Goal: Task Accomplishment & Management: Use online tool/utility

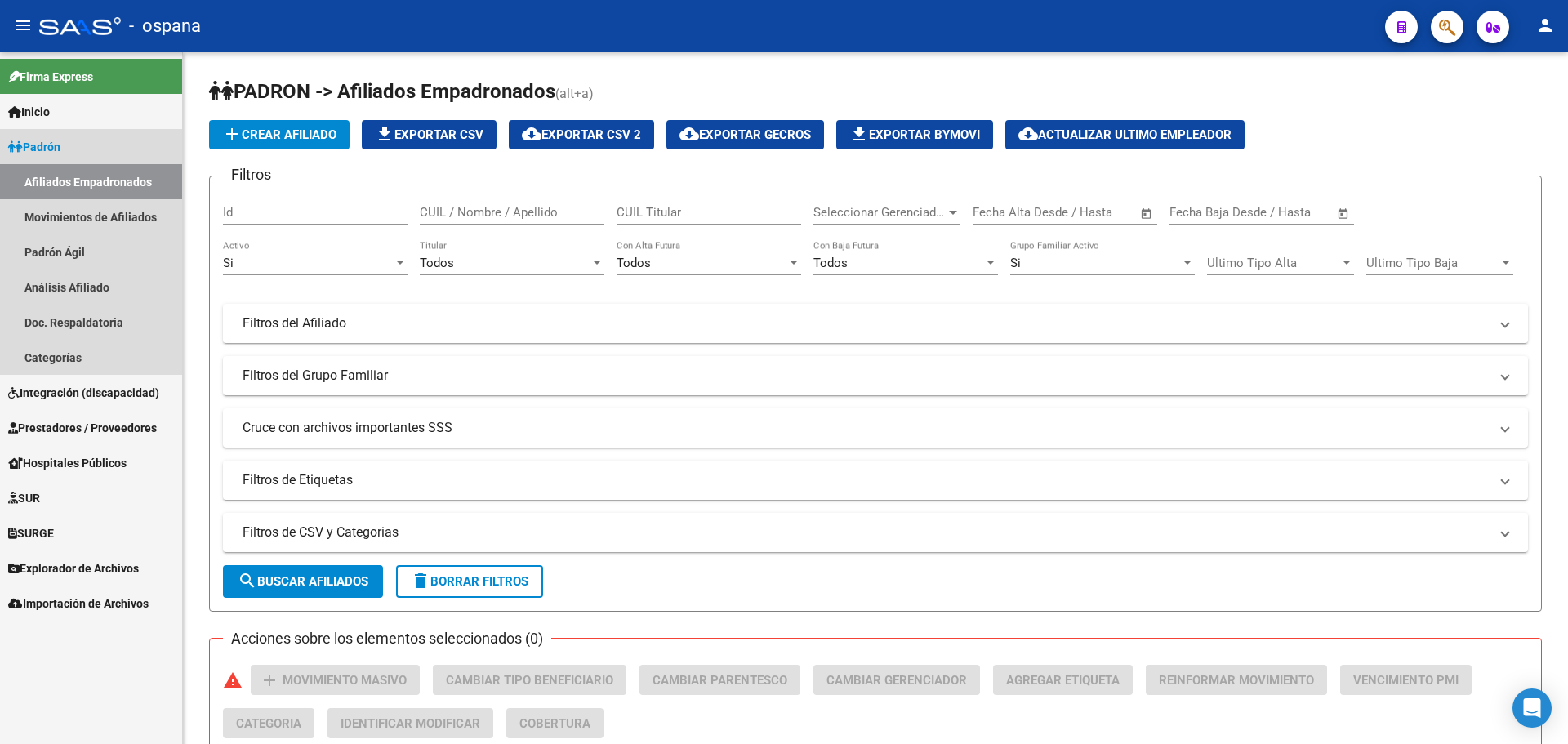
click at [94, 146] on link "Padrón" at bounding box center [90, 146] width 182 height 36
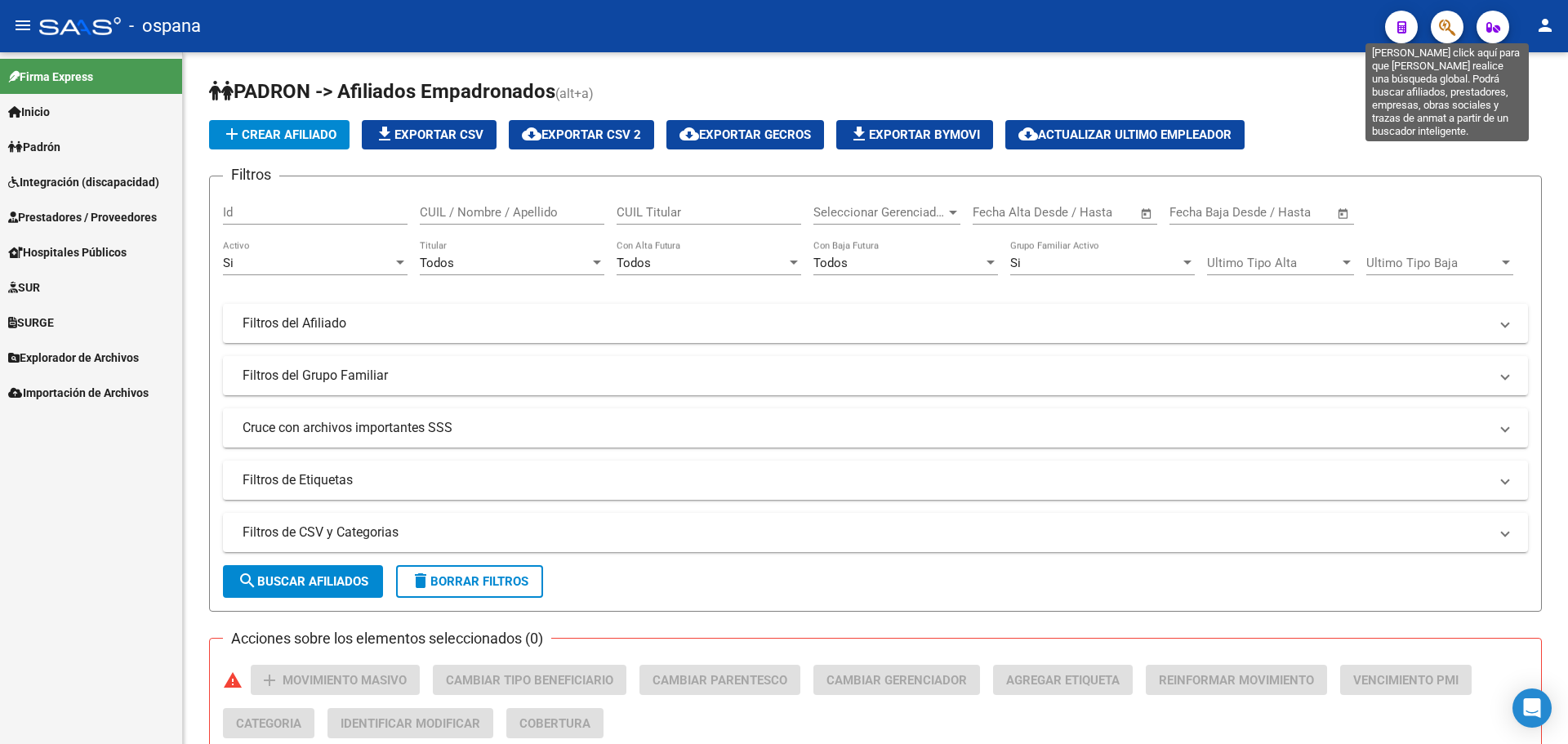
click at [1443, 31] on icon "button" at bounding box center [1447, 28] width 16 height 19
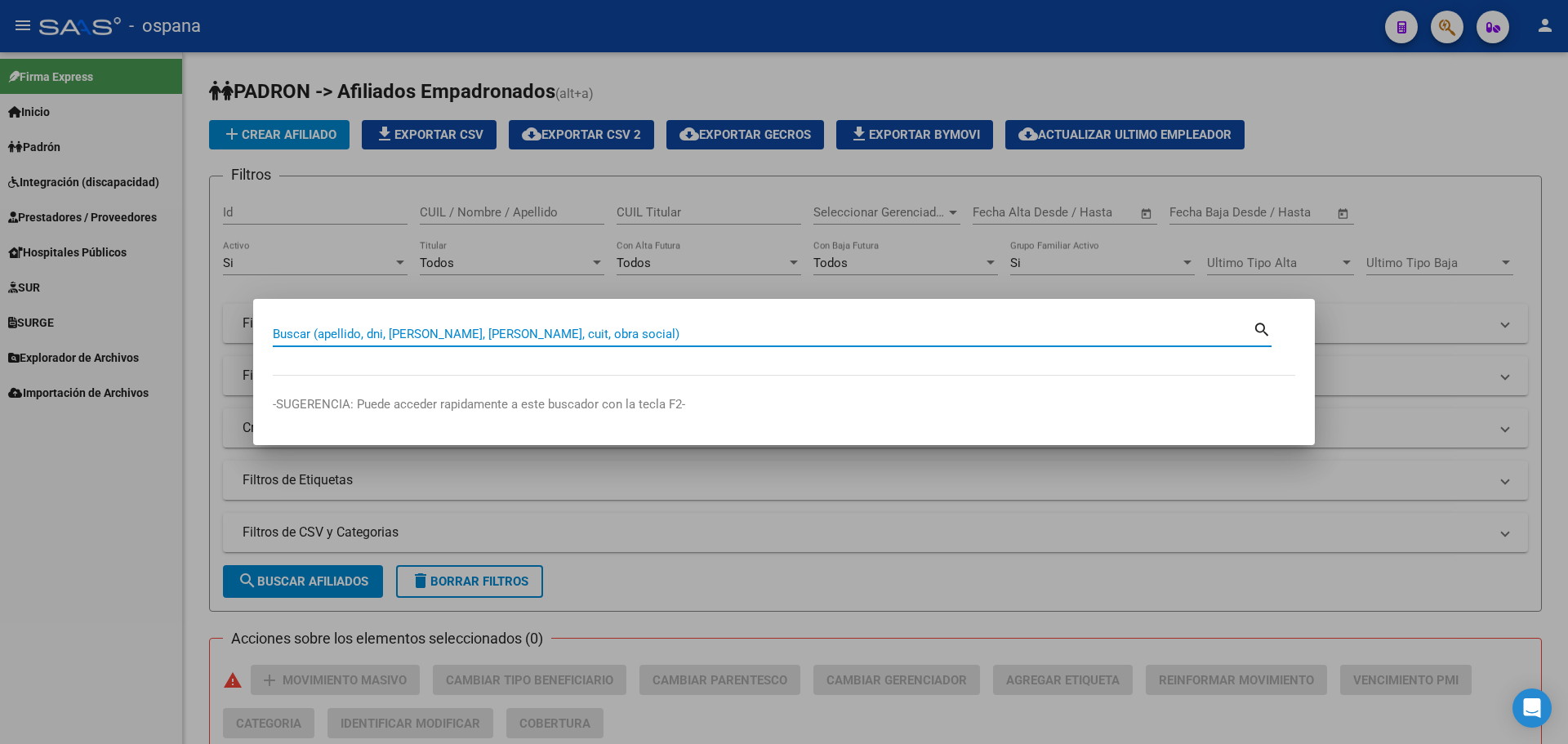
click at [420, 325] on div "Buscar (apellido, dni, [PERSON_NAME], [PERSON_NAME], cuit, obra social)" at bounding box center [763, 333] width 980 height 24
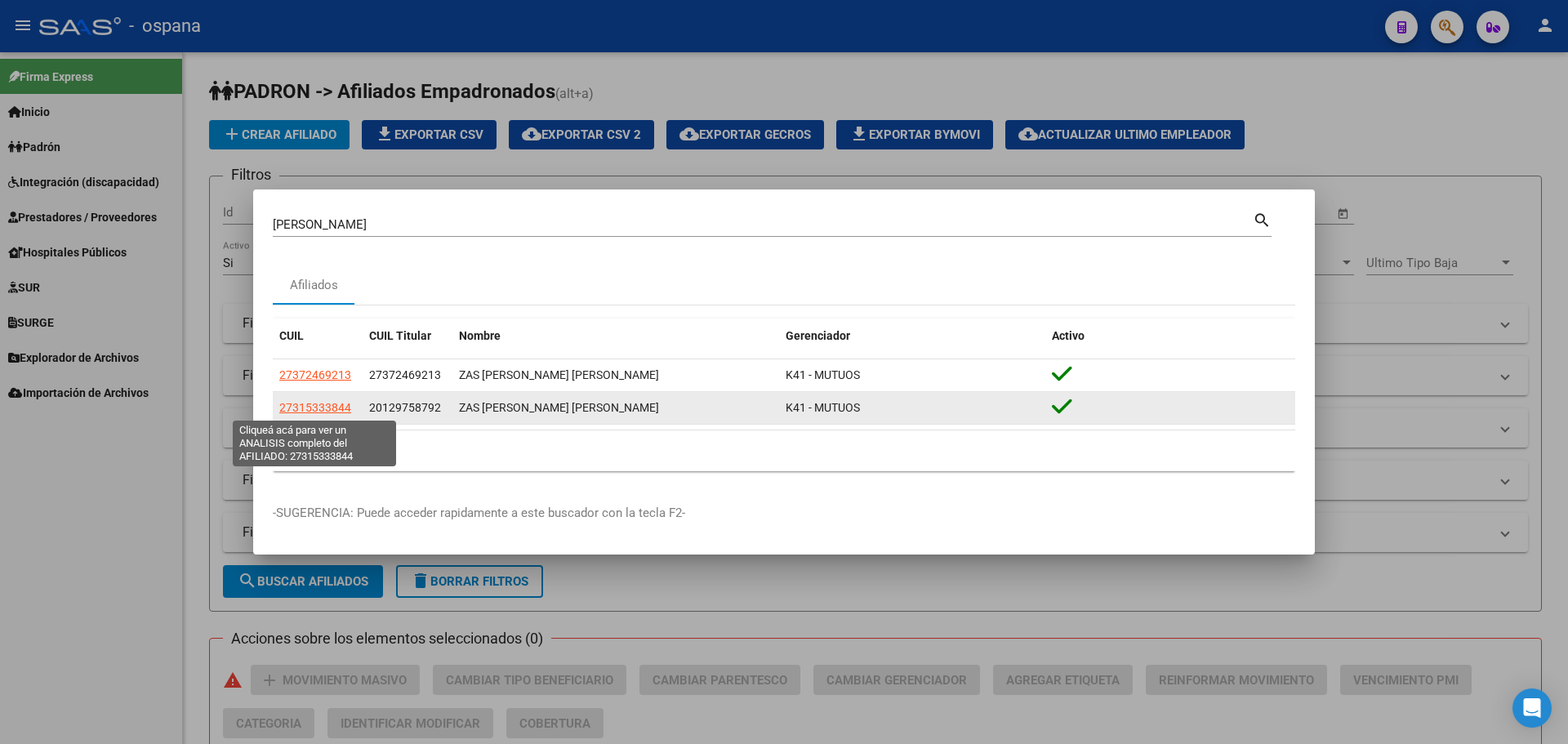
click at [307, 403] on span "27315333844" at bounding box center [315, 408] width 72 height 13
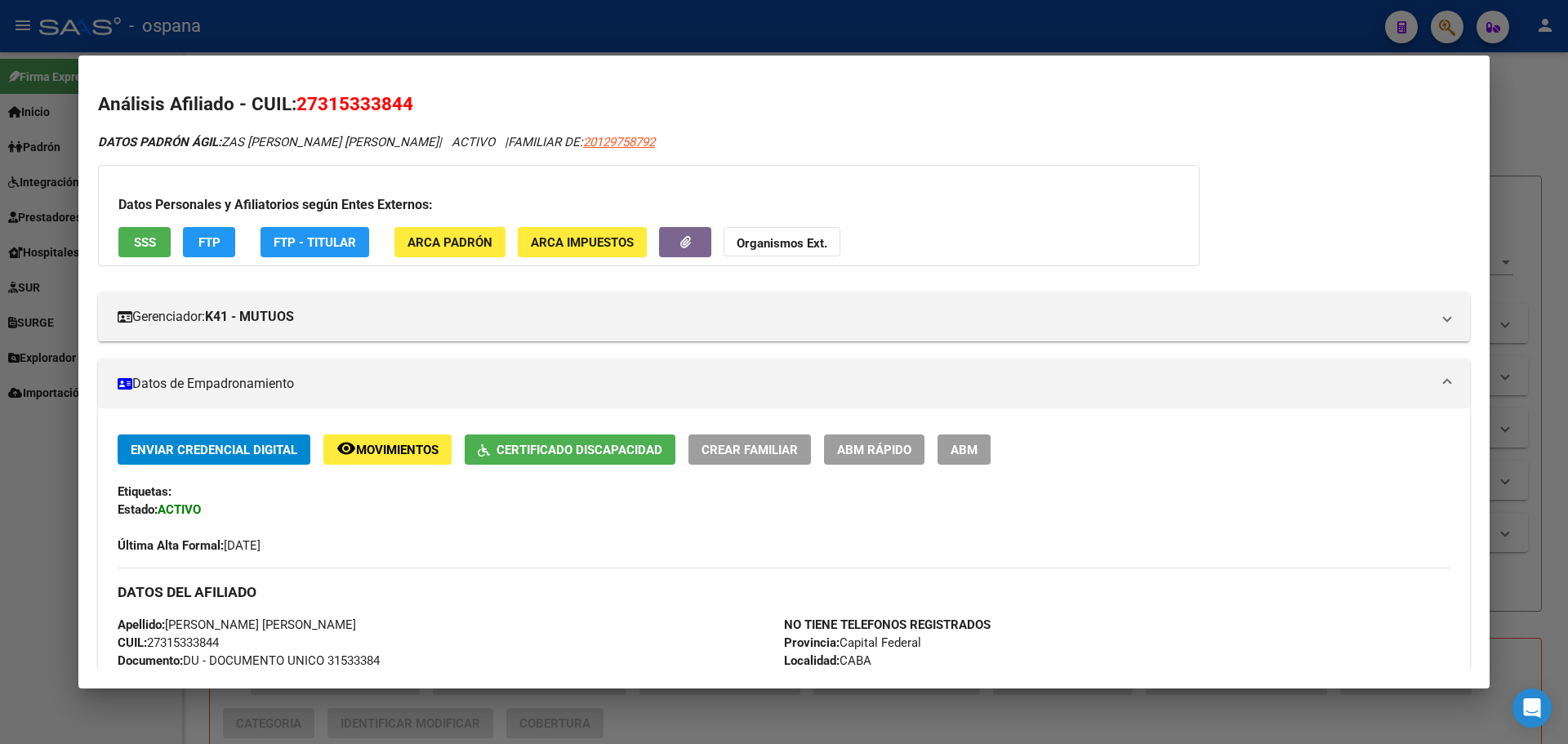
click at [214, 243] on span "FTP" at bounding box center [209, 242] width 22 height 14
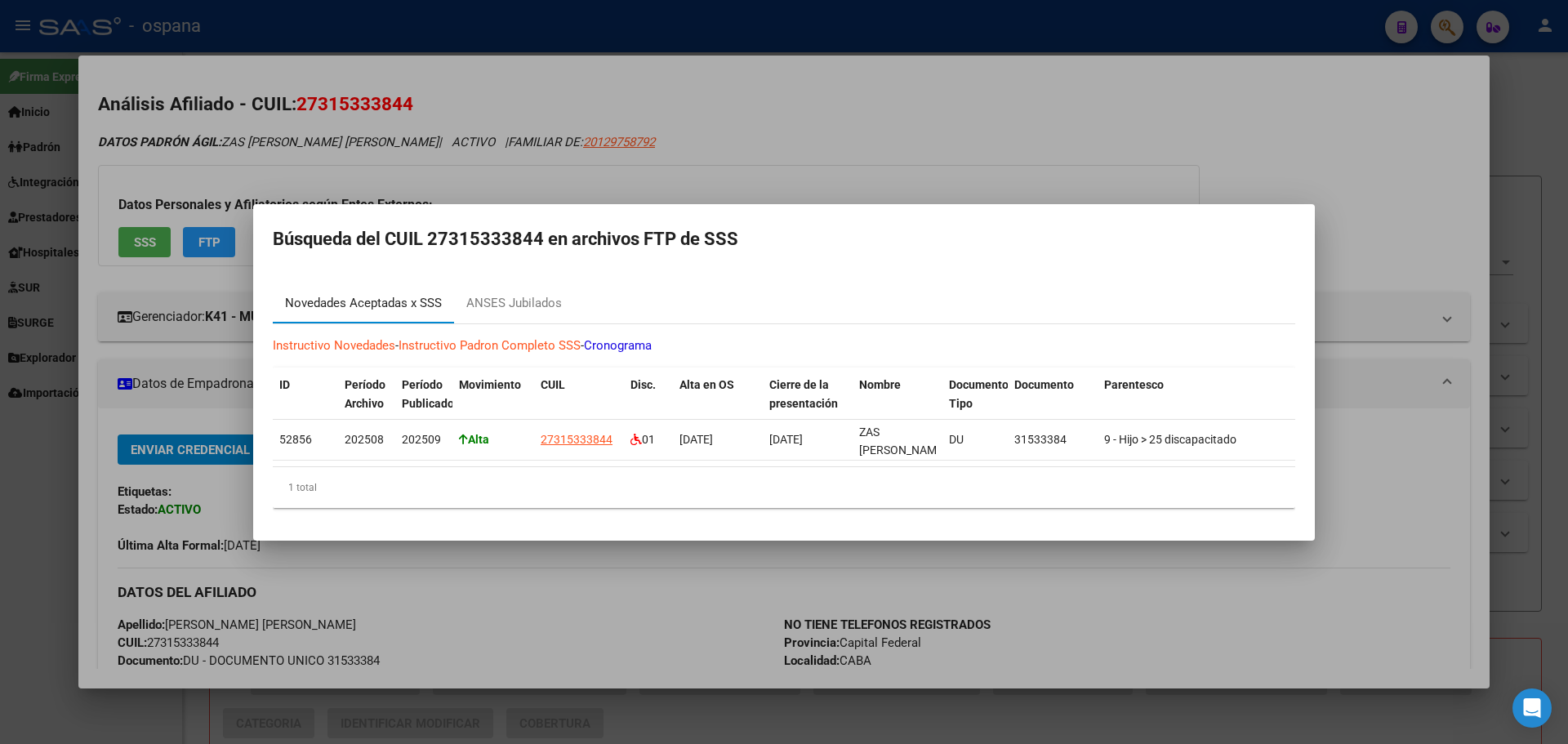
click at [428, 304] on div "Novedades Aceptadas x SSS" at bounding box center [363, 304] width 157 height 19
click at [192, 290] on div at bounding box center [784, 372] width 1568 height 744
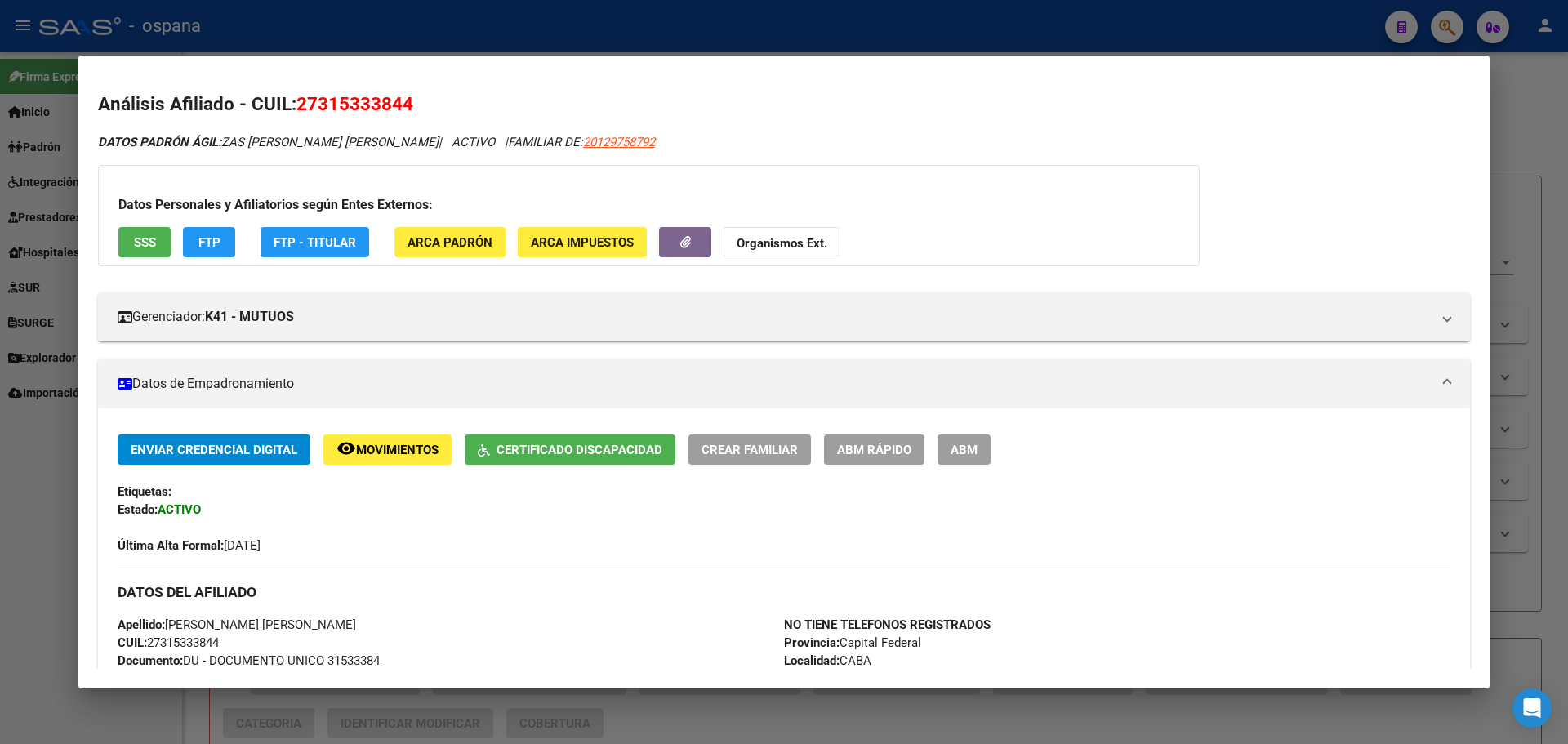
click at [288, 242] on span "FTP - Titular" at bounding box center [315, 242] width 83 height 14
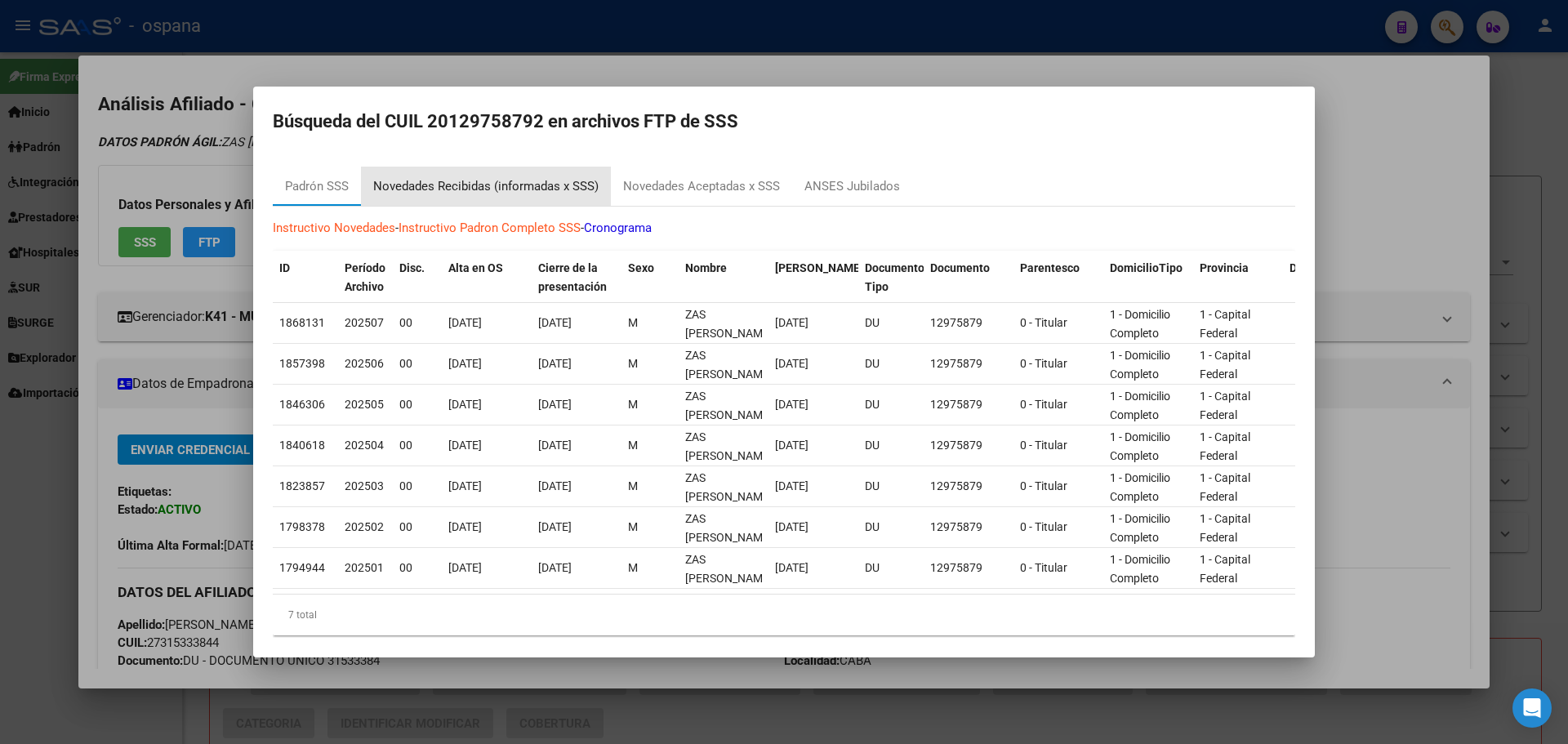
click at [479, 186] on div "Novedades Recibidas (informadas x SSS)" at bounding box center [486, 187] width 225 height 19
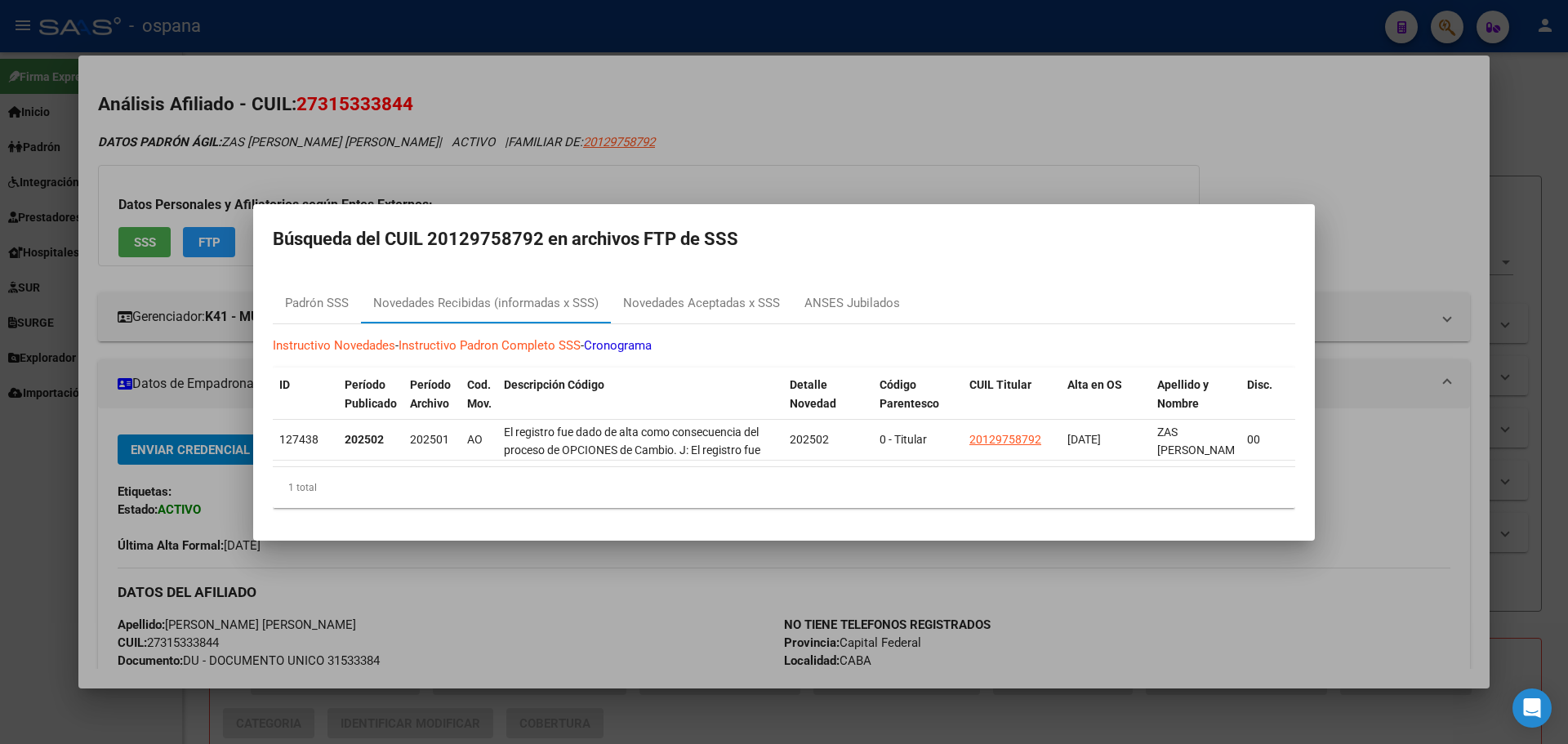
click at [152, 248] on div at bounding box center [784, 372] width 1568 height 744
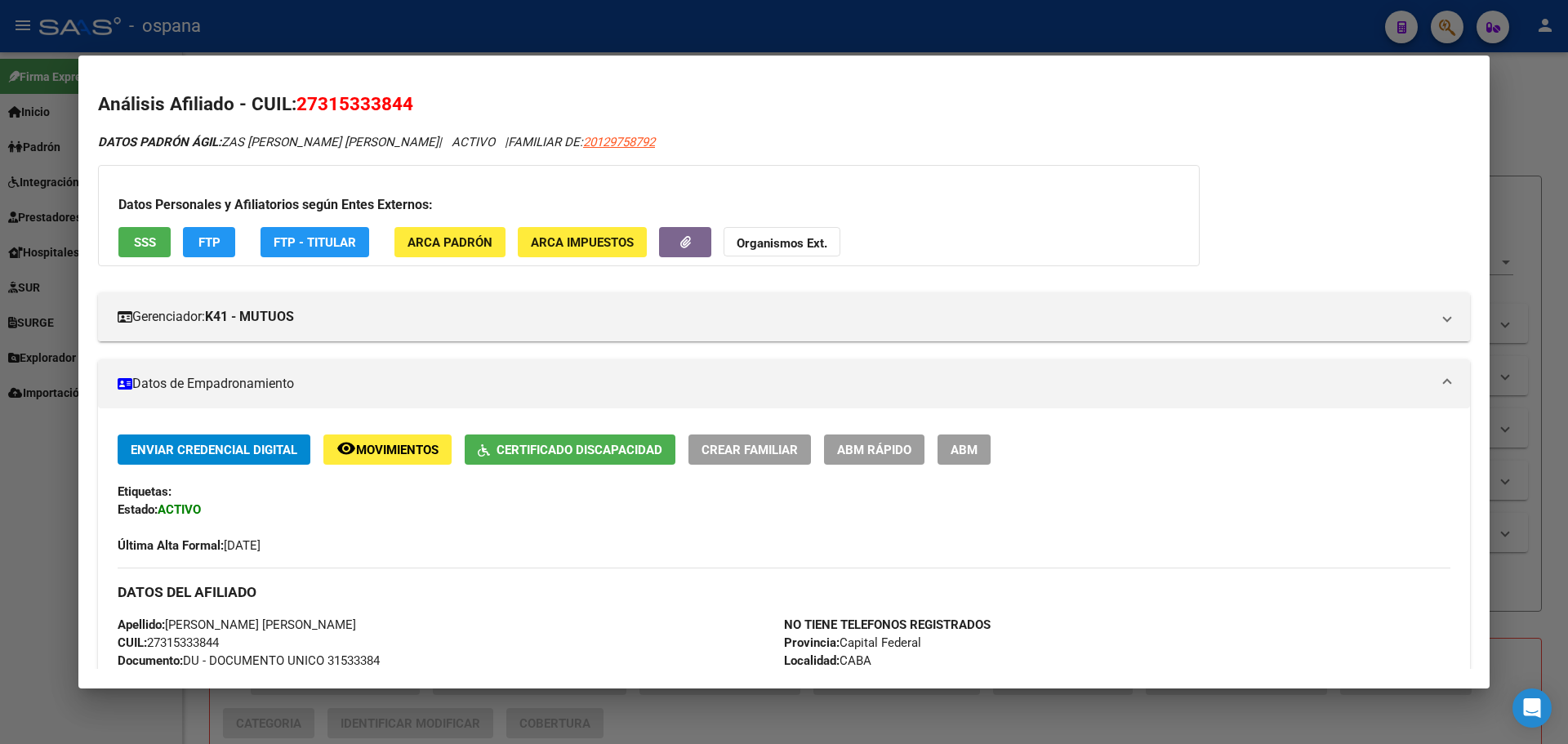
click at [191, 235] on button "FTP" at bounding box center [209, 242] width 52 height 30
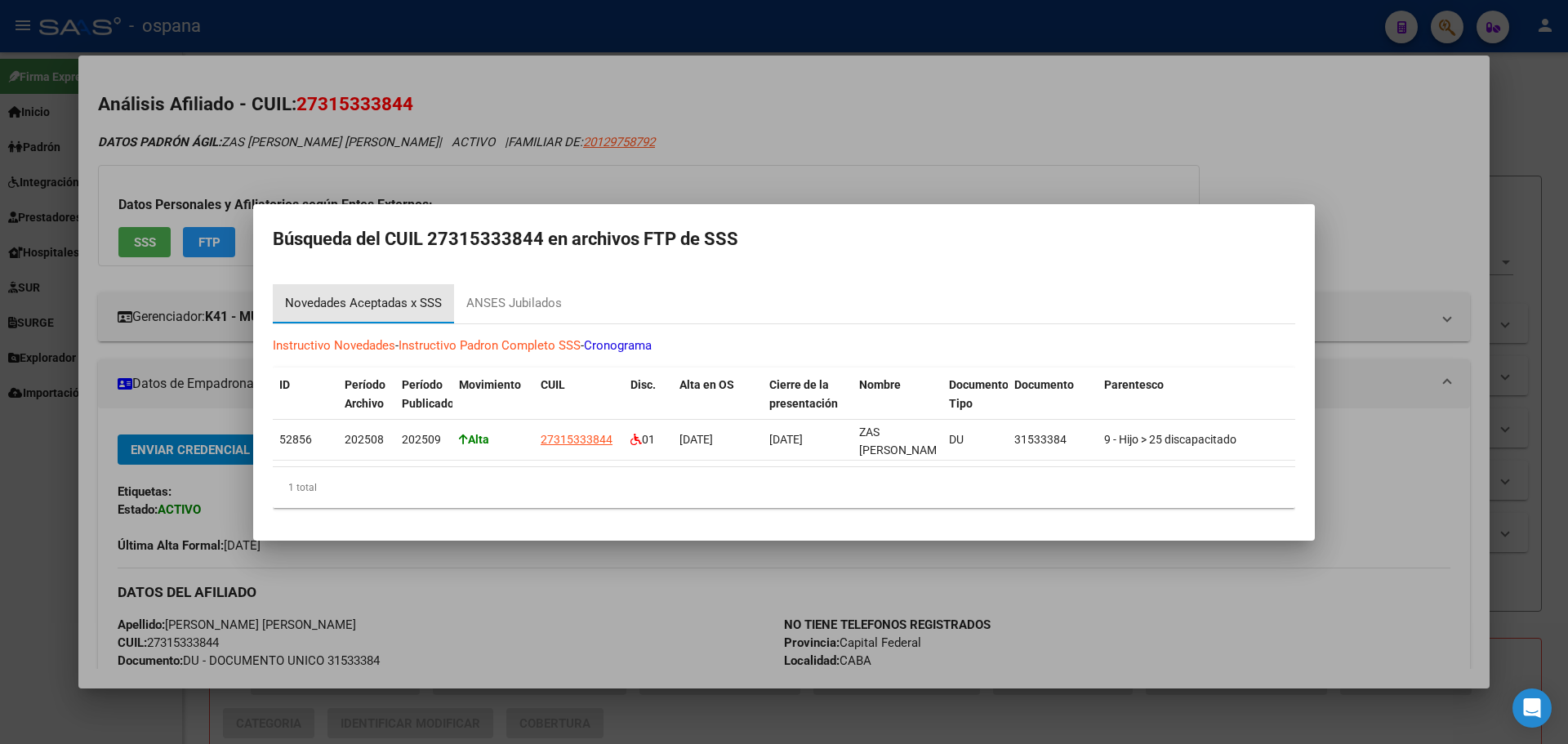
click at [375, 295] on div "Novedades Aceptadas x SSS" at bounding box center [363, 304] width 157 height 19
click at [1531, 106] on div at bounding box center [784, 372] width 1568 height 744
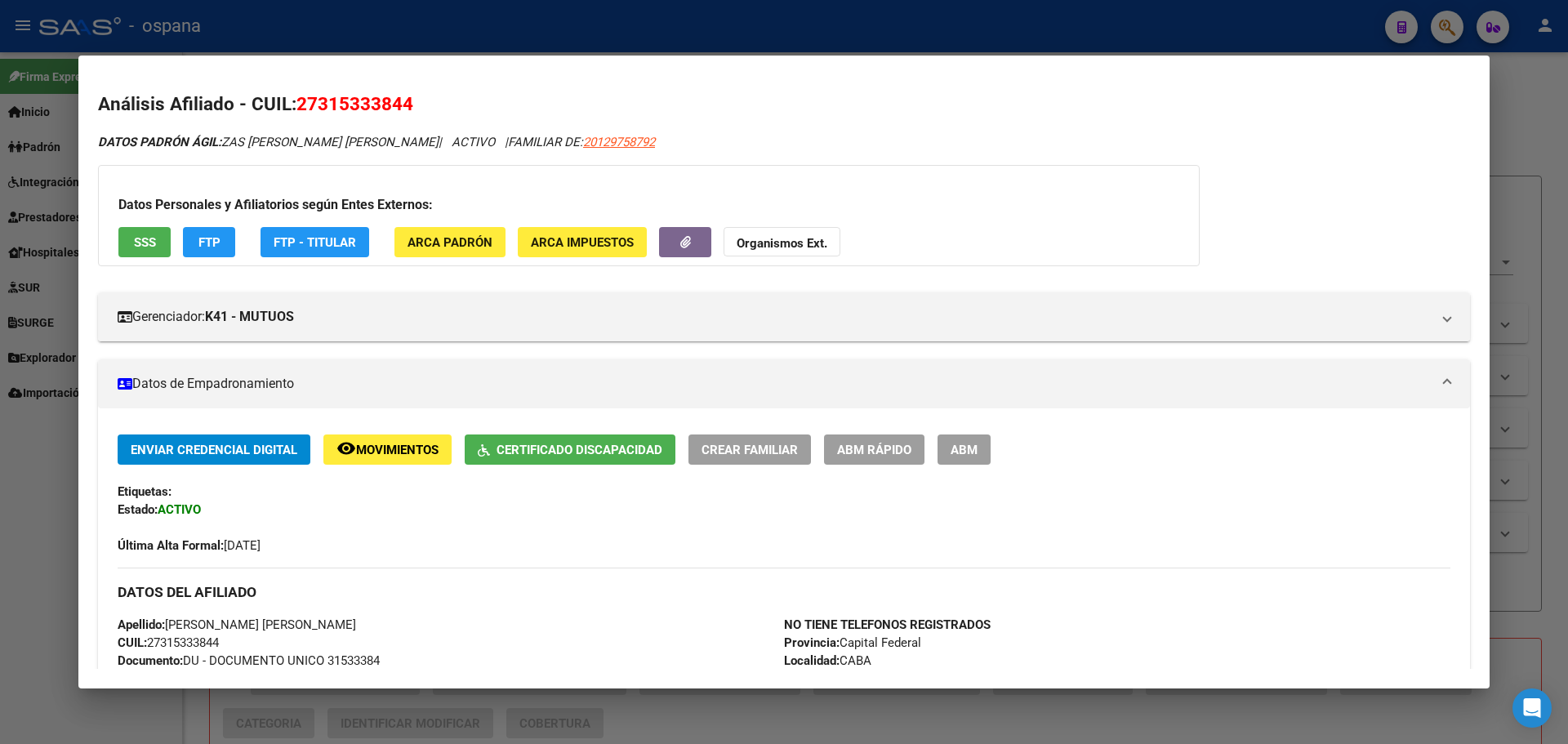
click at [1565, 127] on div at bounding box center [784, 372] width 1568 height 744
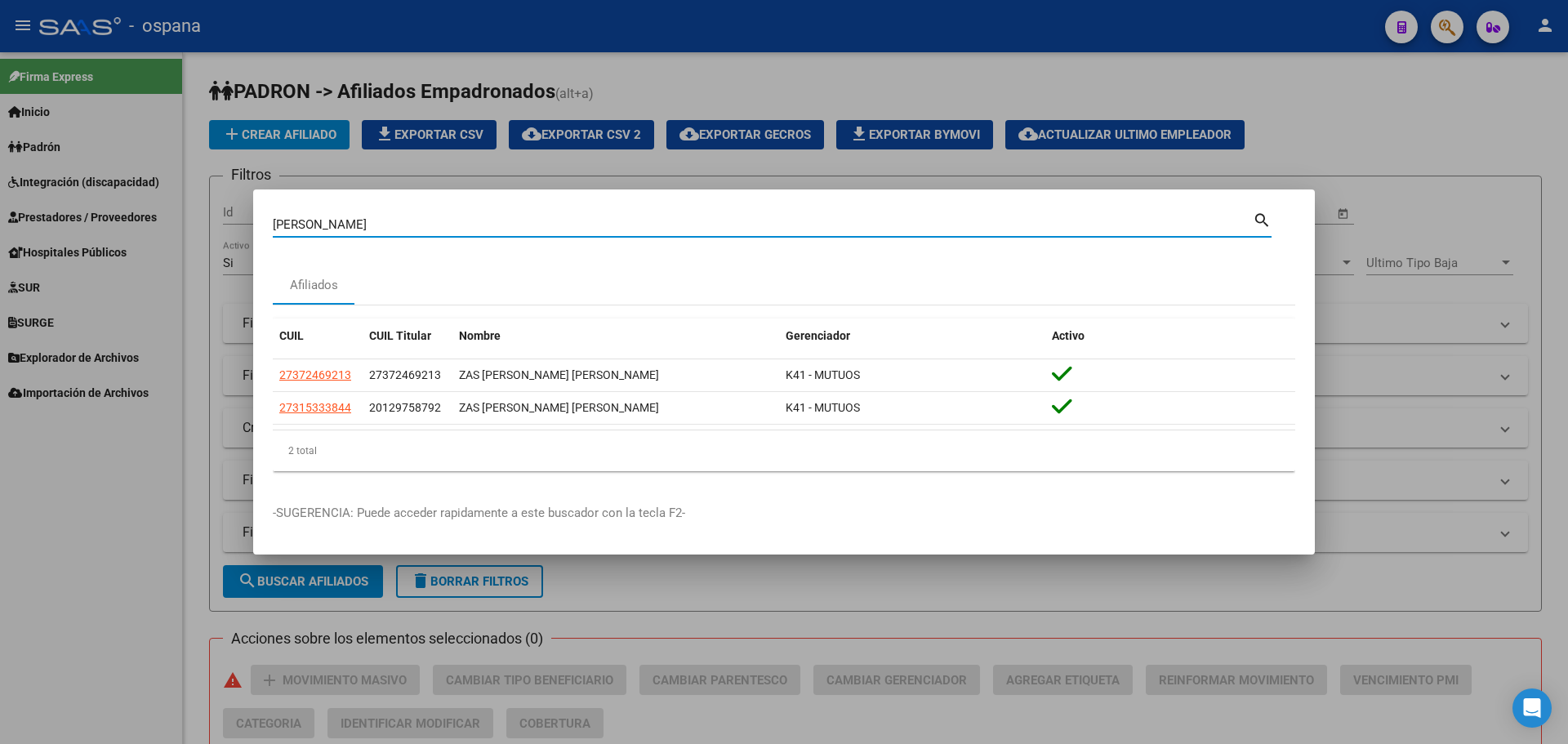
drag, startPoint x: 240, startPoint y: 226, endPoint x: 229, endPoint y: 226, distance: 11.0
click at [229, 226] on div "zas [PERSON_NAME] (apellido, dni, cuil, nro traspaso, cuit, obra social) search…" at bounding box center [784, 372] width 1568 height 744
type input "ferraro"
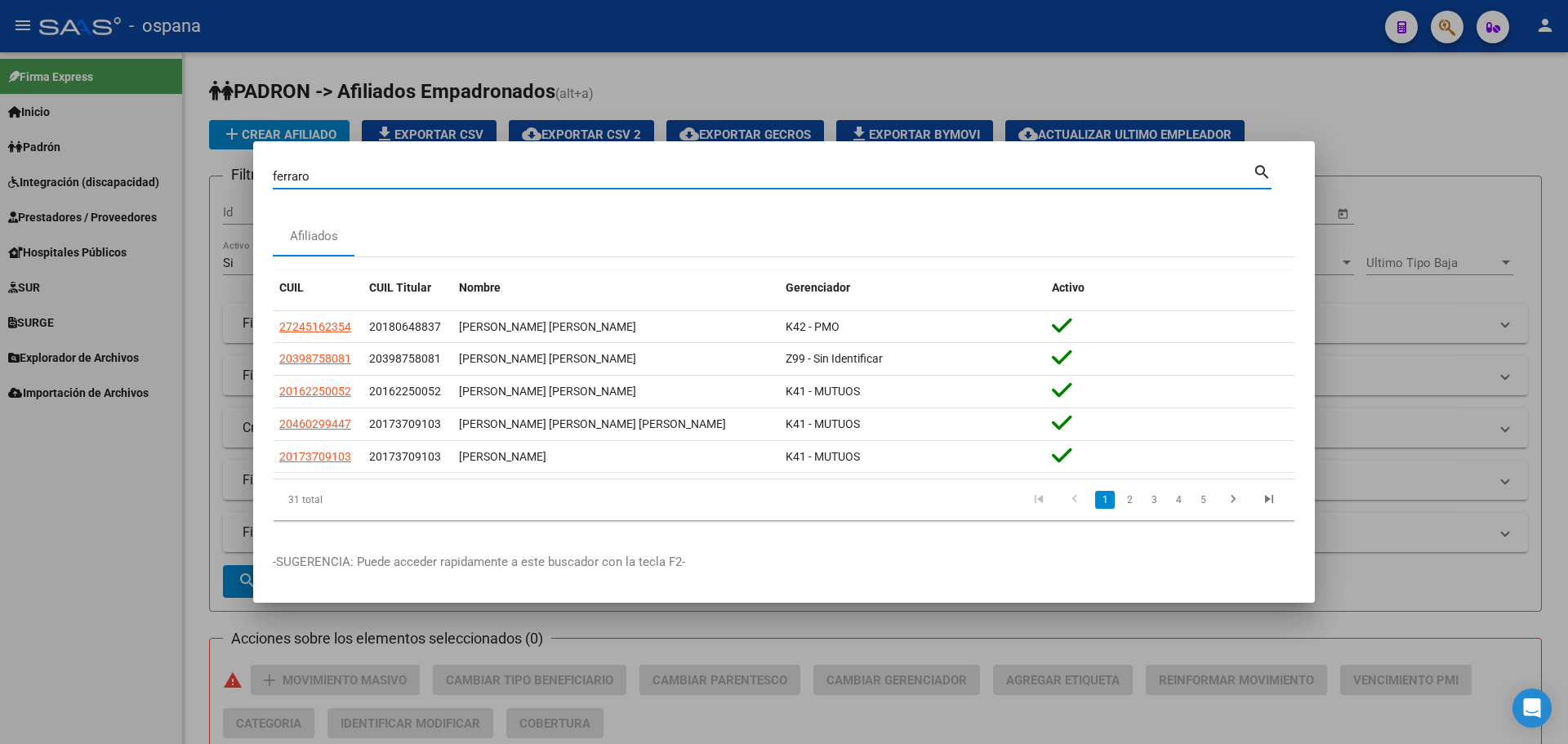
click at [158, 446] on div at bounding box center [784, 372] width 1568 height 744
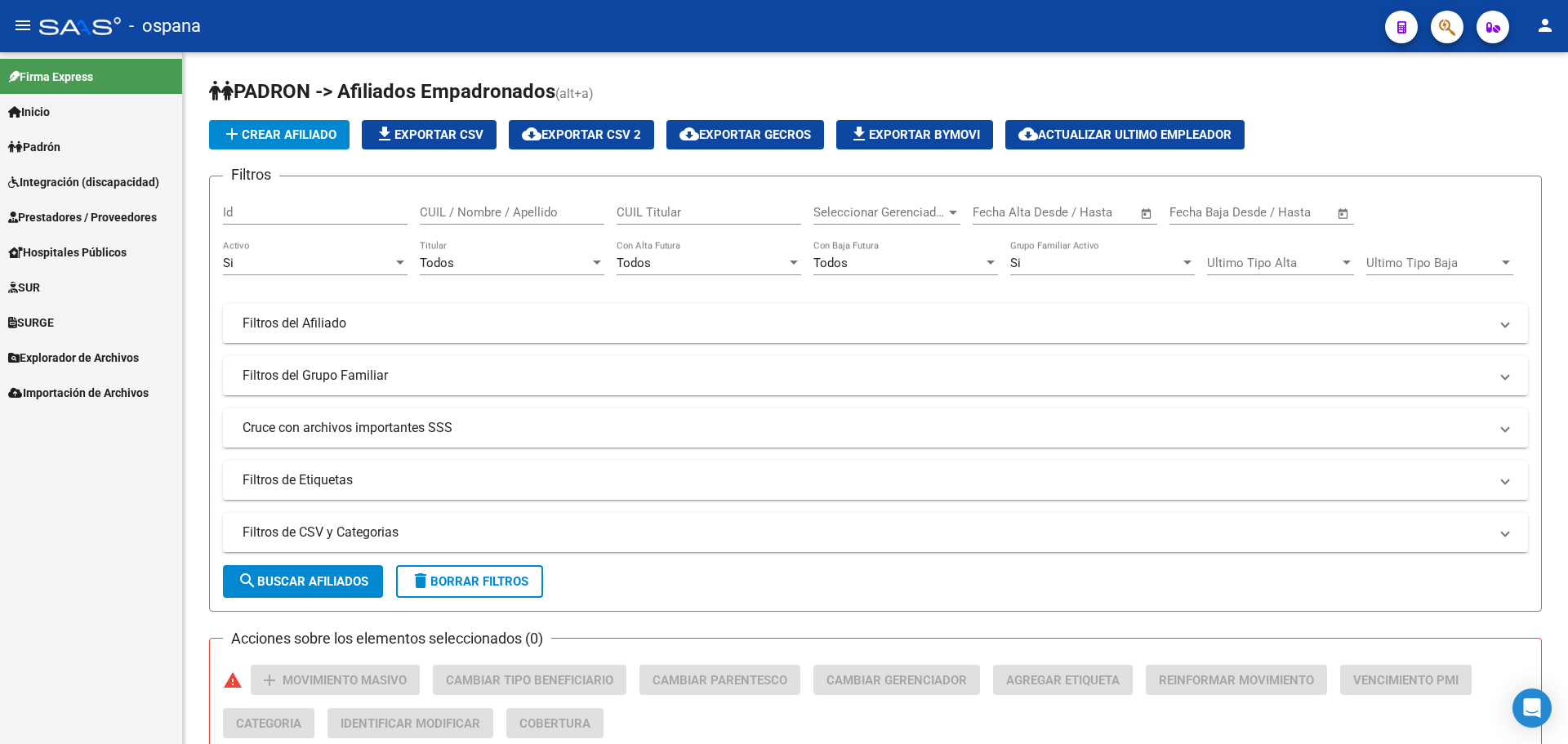
click at [64, 178] on span "Integración (discapacidad)" at bounding box center [83, 182] width 151 height 18
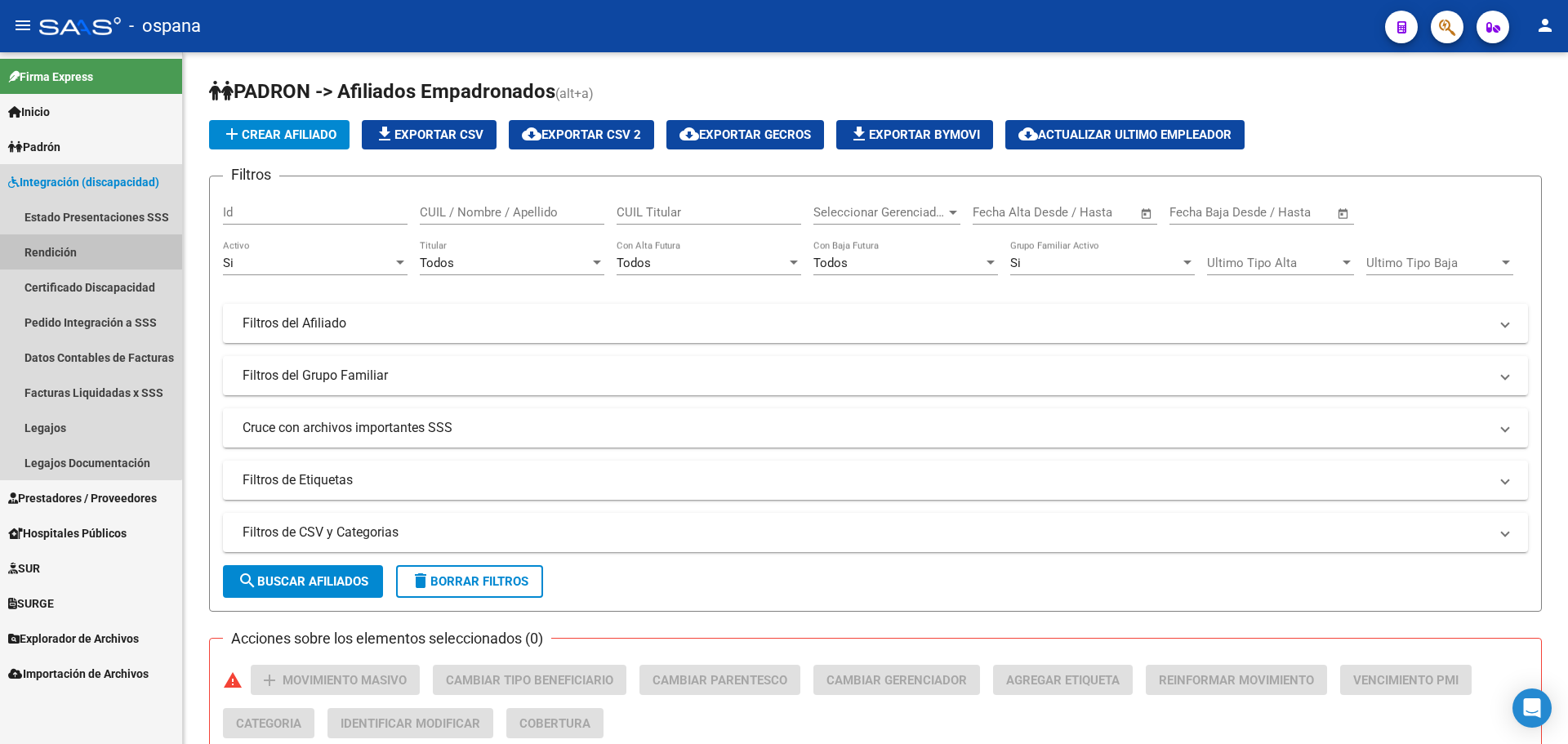
click at [67, 251] on link "Rendición" at bounding box center [90, 252] width 182 height 36
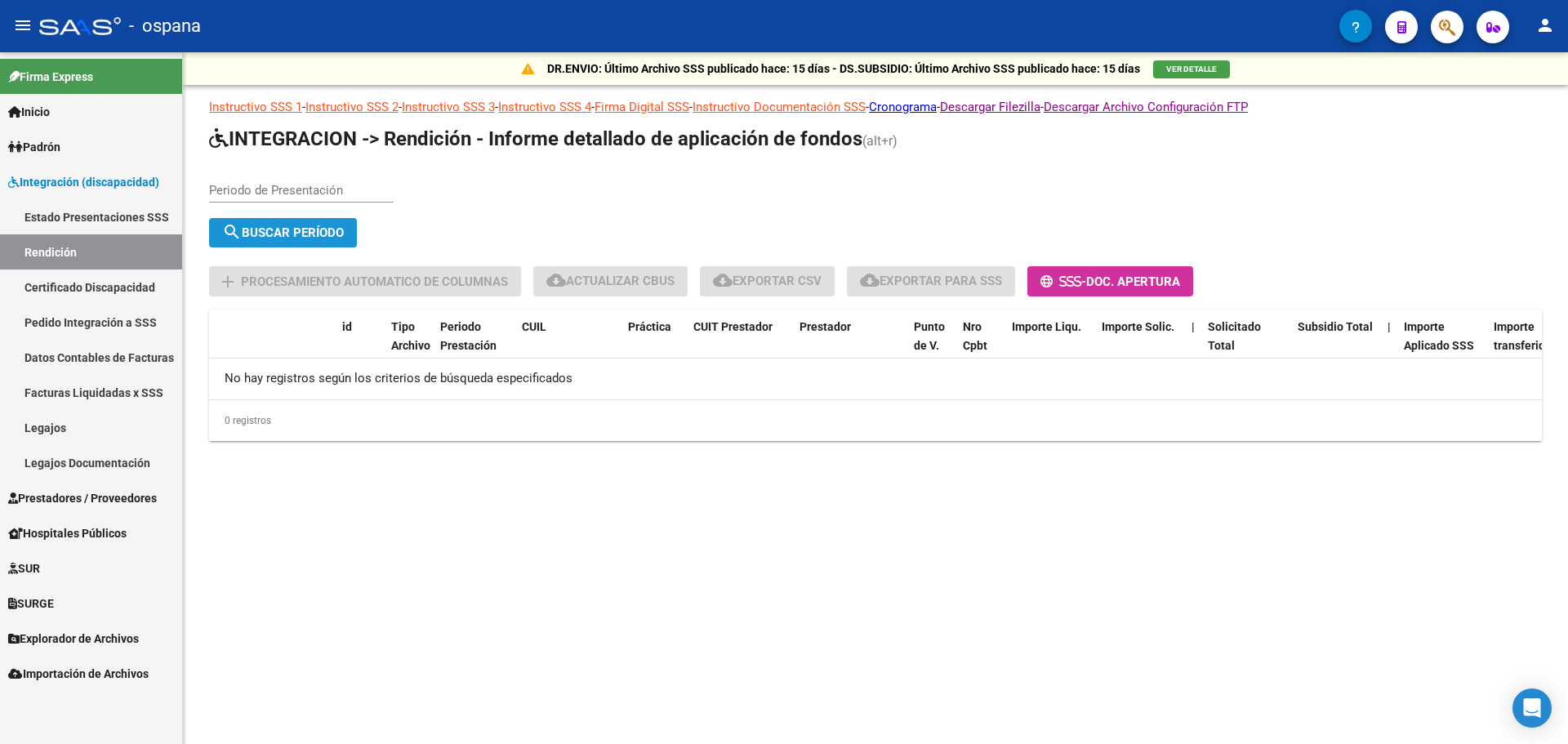
click at [274, 238] on span "search Buscar Período" at bounding box center [283, 232] width 121 height 14
click at [319, 188] on input "Periodo de Presentación" at bounding box center [301, 190] width 185 height 14
click at [305, 218] on button "search Buscar Período" at bounding box center [283, 233] width 148 height 30
click at [302, 232] on span "search Buscar Período" at bounding box center [283, 232] width 121 height 14
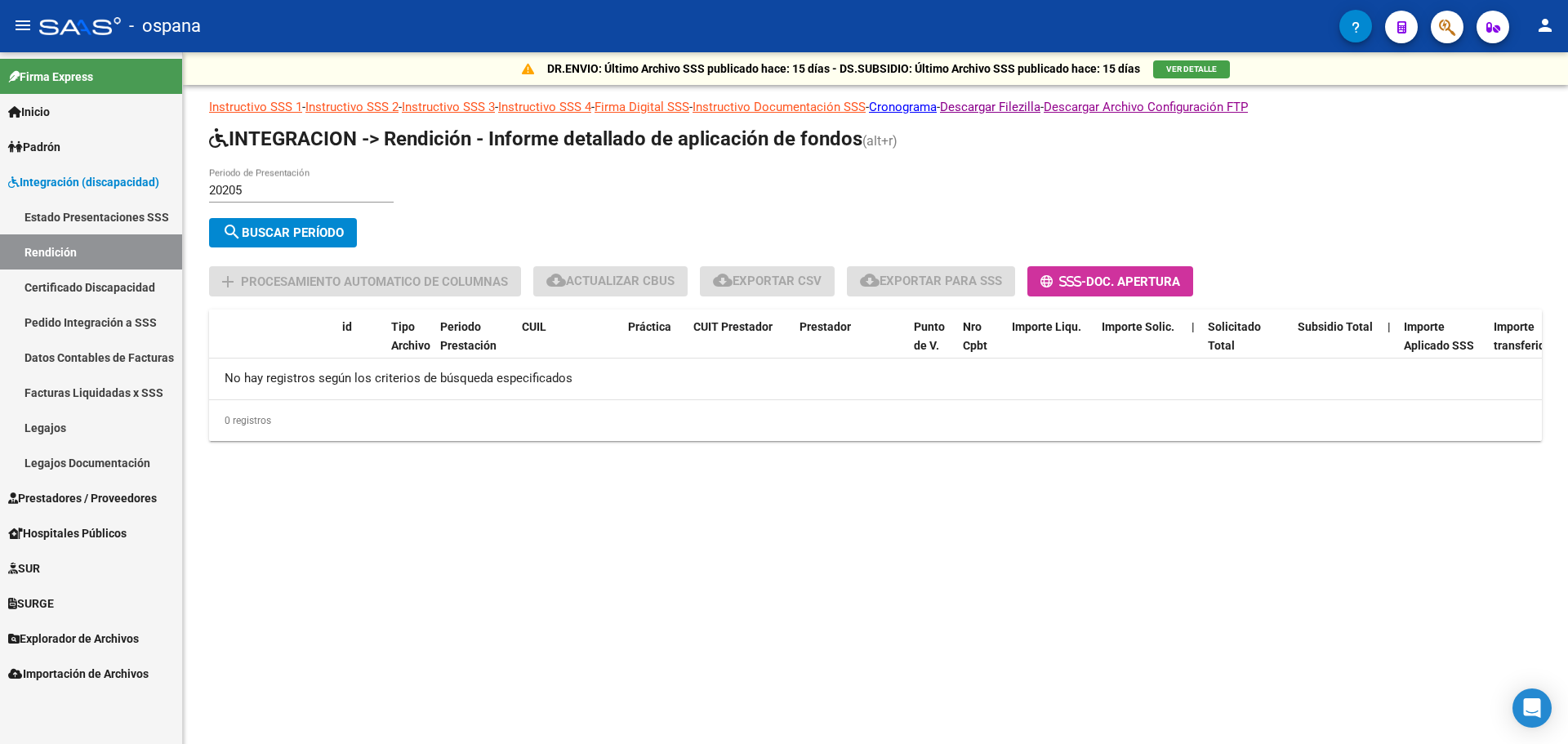
click at [317, 192] on input "20205" at bounding box center [301, 190] width 185 height 14
drag, startPoint x: 317, startPoint y: 192, endPoint x: 130, endPoint y: 201, distance: 187.2
click at [130, 201] on mat-sidenav-container "Firma Express Inicio Calendario SSS Instructivos Contacto OS [PERSON_NAME] Afil…" at bounding box center [784, 398] width 1568 height 692
type input "202505"
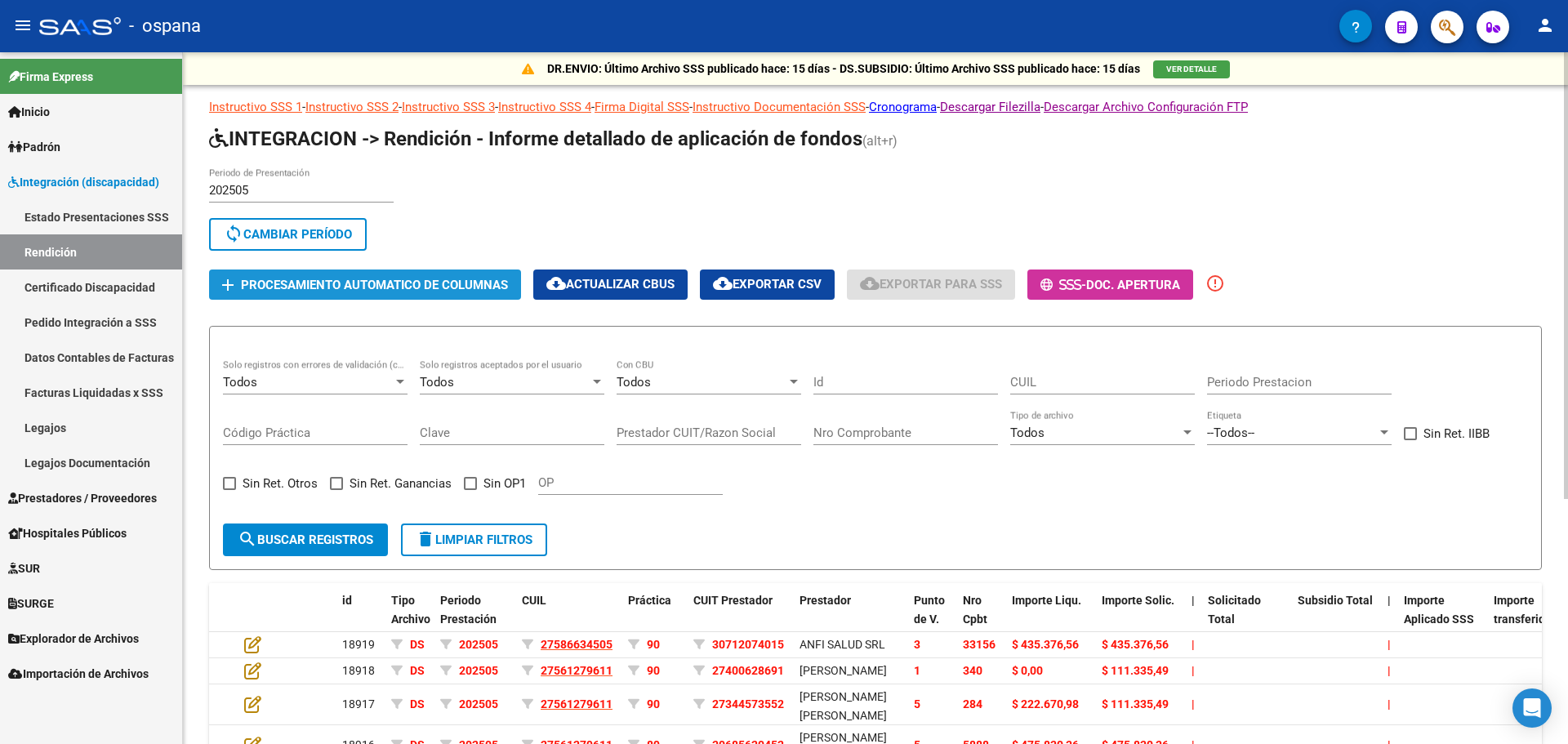
click at [381, 287] on span "Procesamiento automatico de columnas" at bounding box center [374, 285] width 267 height 14
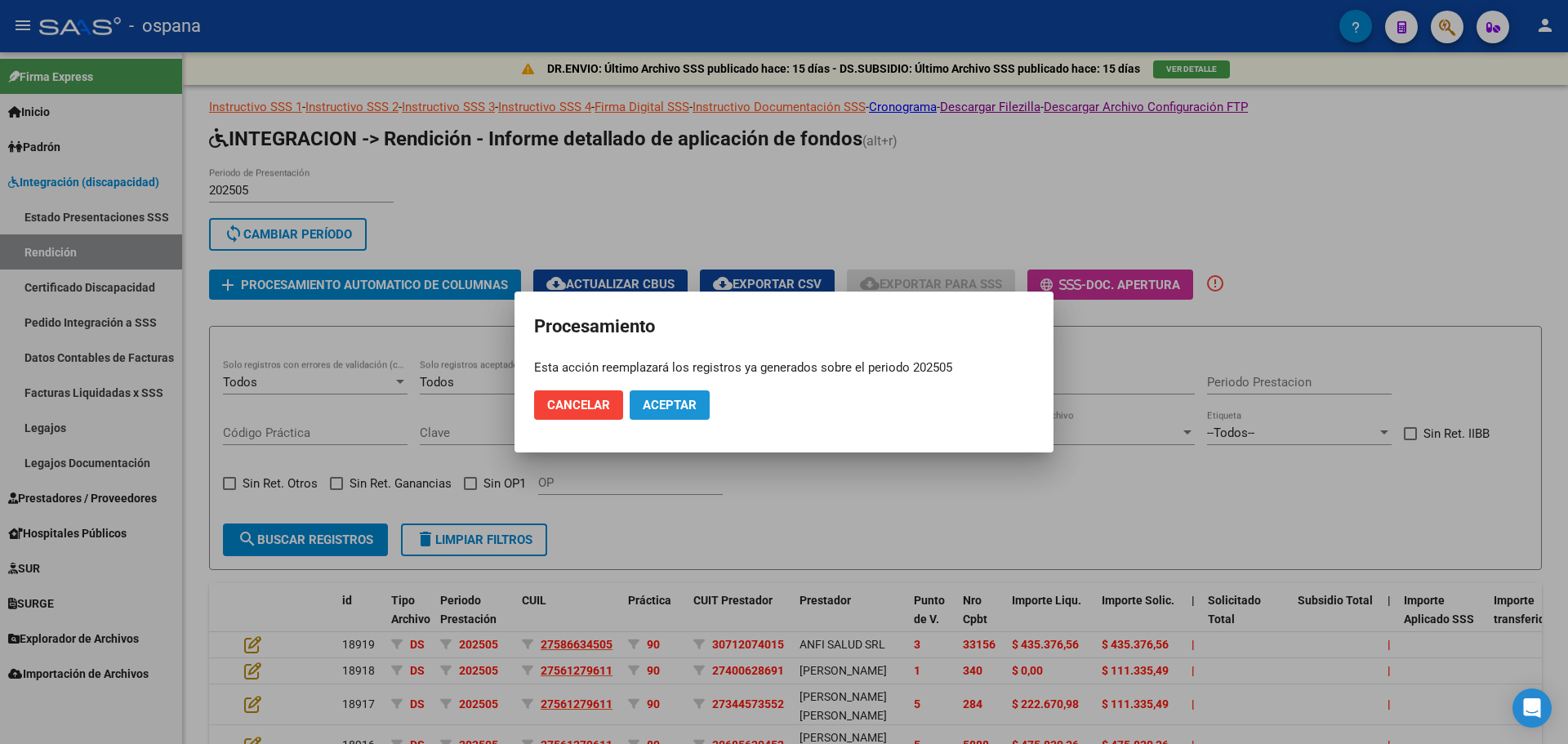
click at [664, 399] on span "Aceptar" at bounding box center [670, 404] width 54 height 14
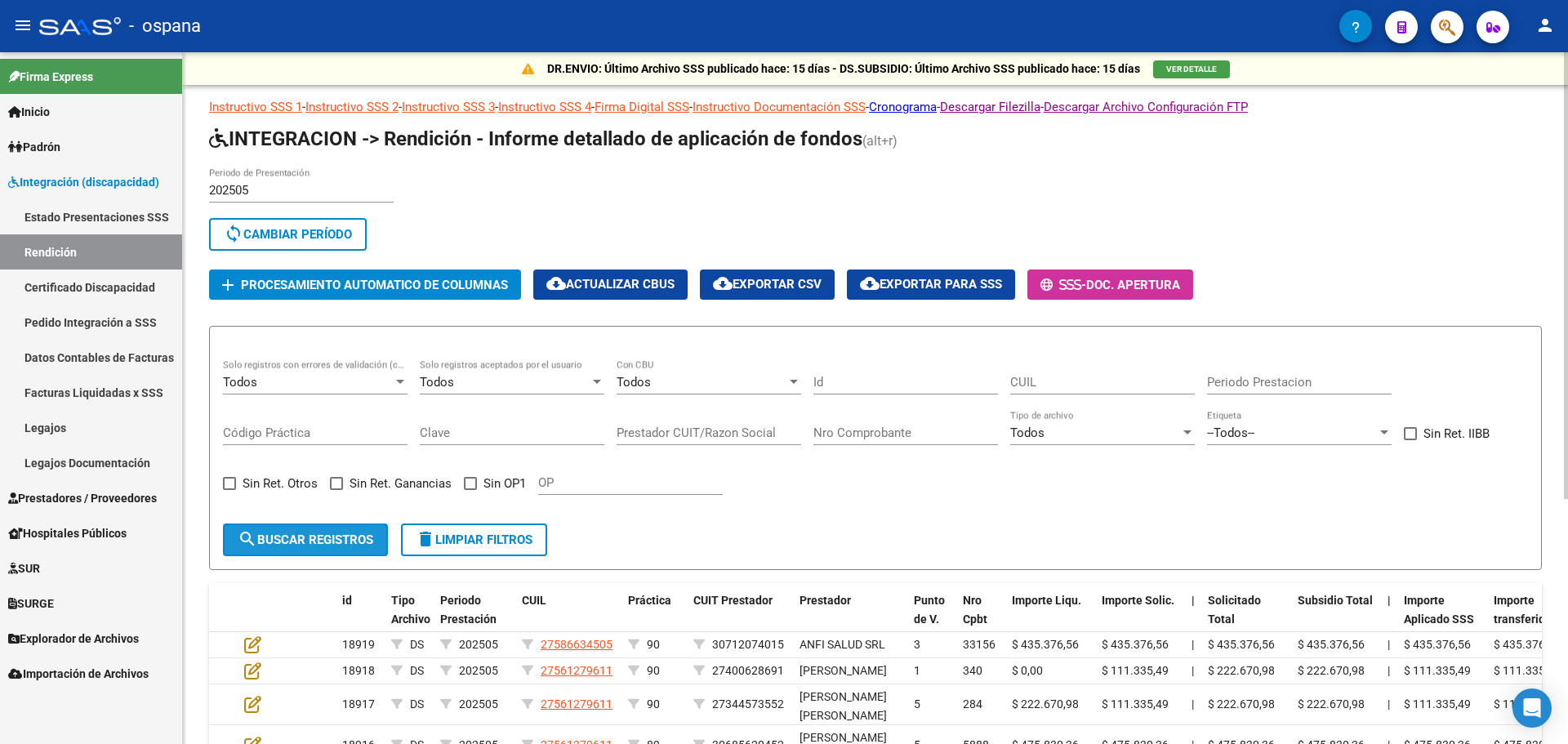
click at [312, 543] on span "search Buscar registros" at bounding box center [305, 539] width 136 height 14
click at [341, 290] on span "Procesamiento automatico de columnas" at bounding box center [374, 285] width 267 height 14
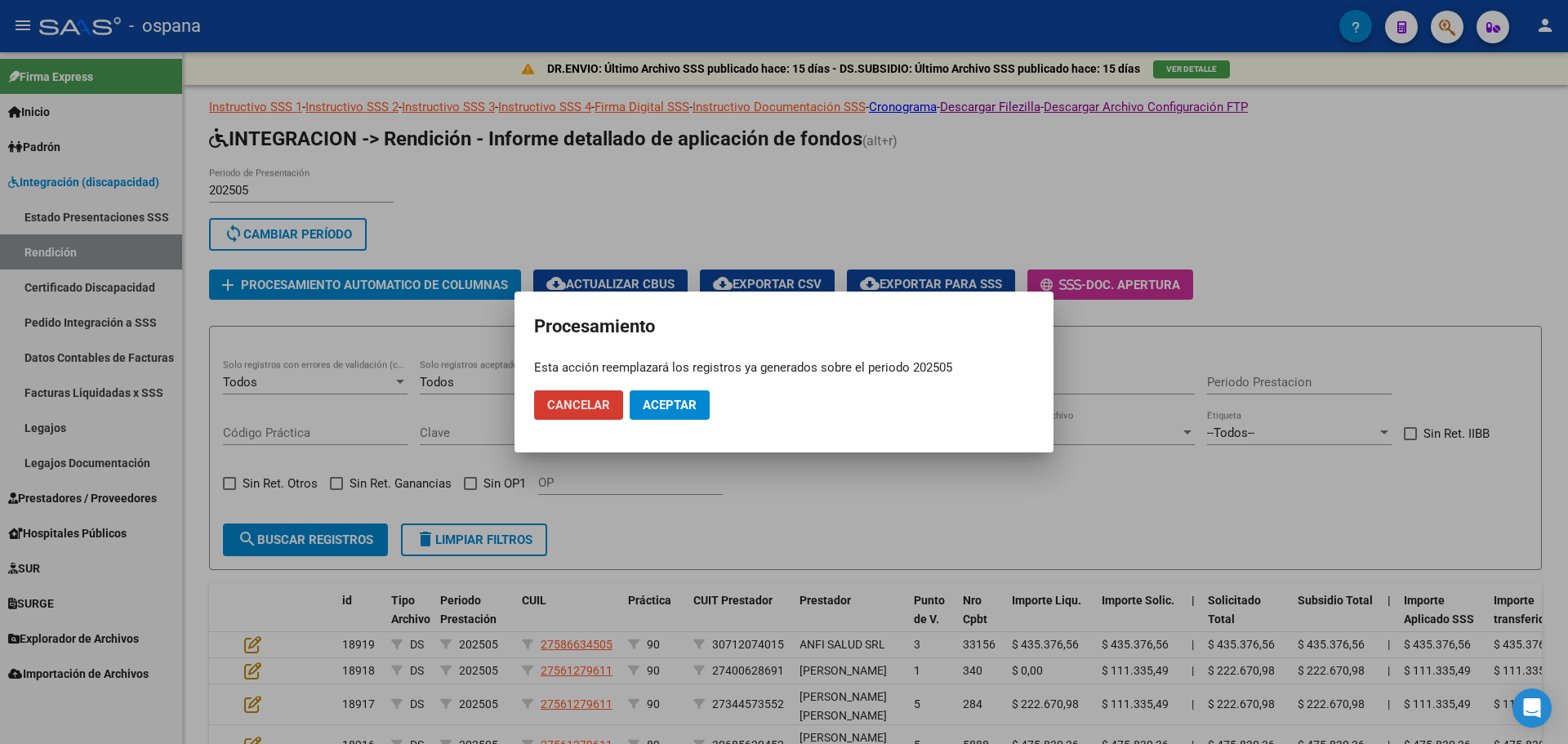
click at [679, 403] on span "Aceptar" at bounding box center [670, 404] width 54 height 14
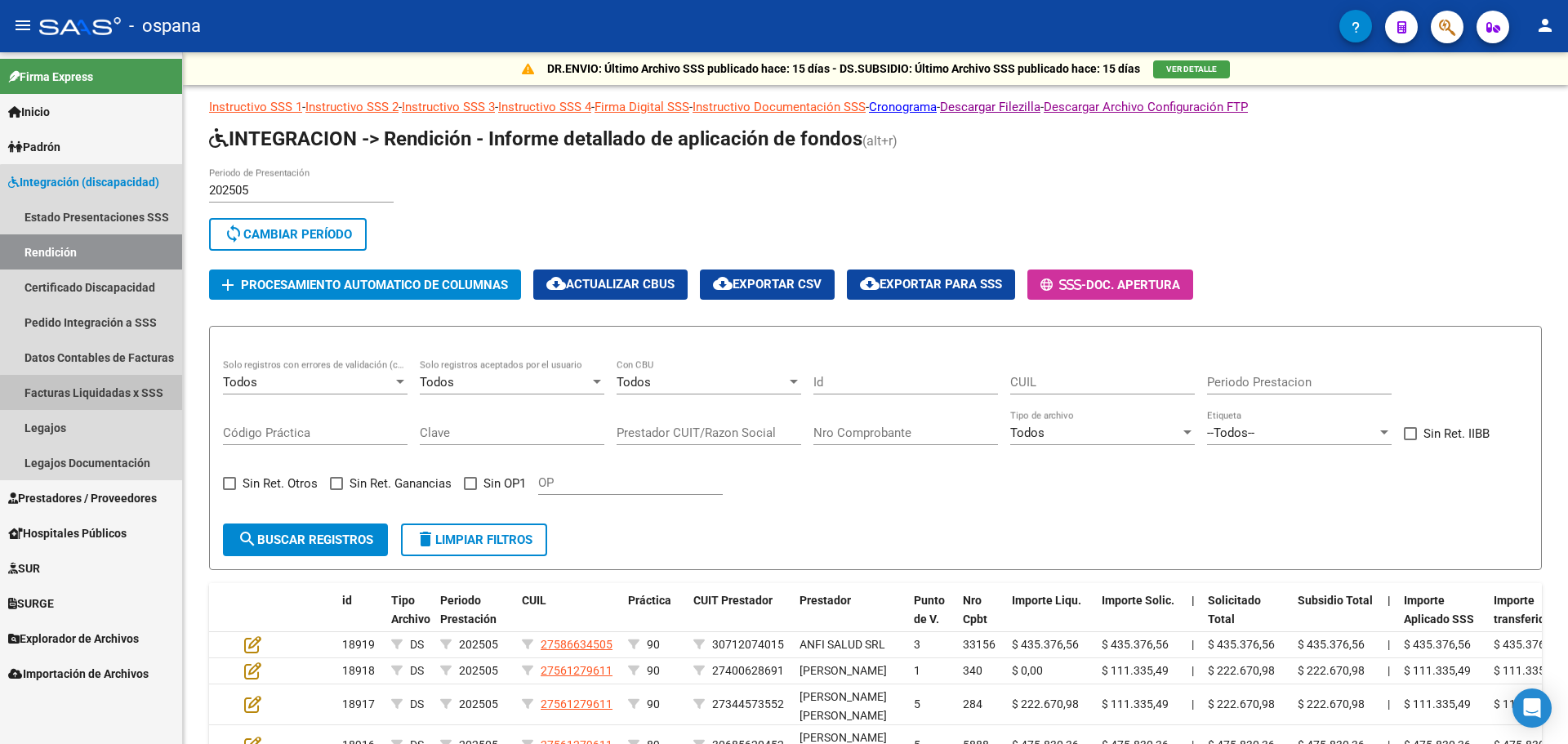
click at [114, 394] on link "Facturas Liquidadas x SSS" at bounding box center [90, 393] width 182 height 36
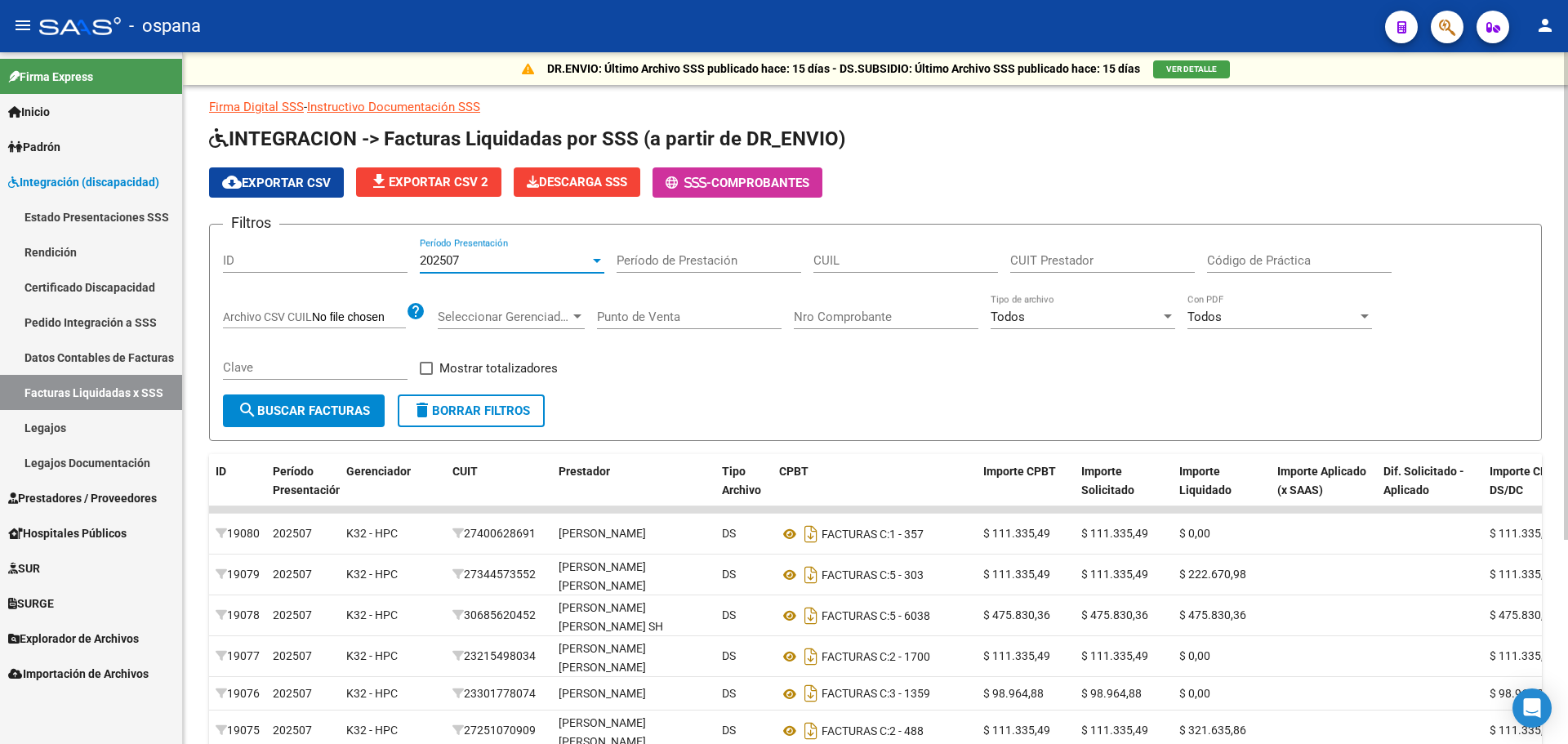
click at [481, 263] on div "202507" at bounding box center [504, 260] width 170 height 14
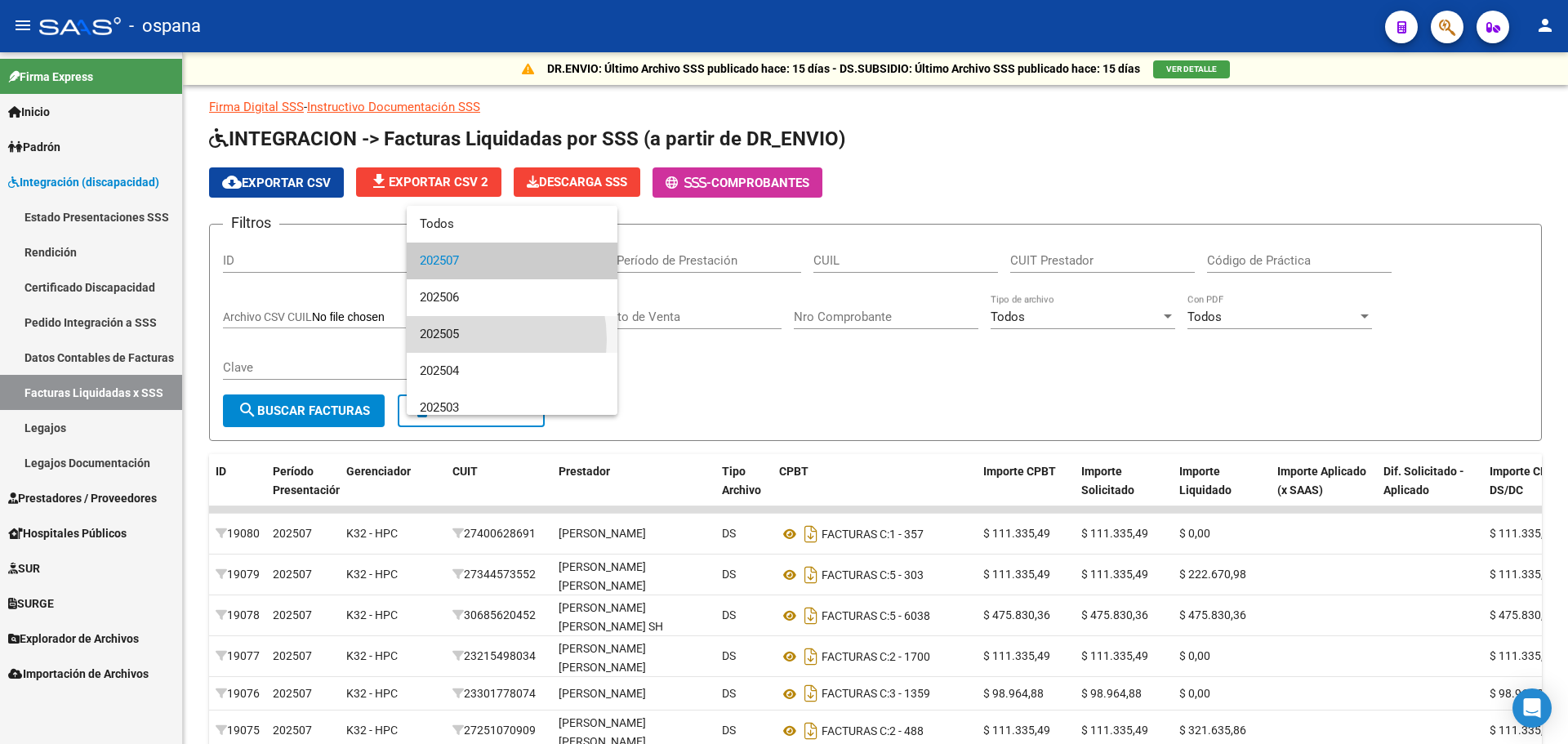
click at [456, 340] on span "202505" at bounding box center [512, 335] width 185 height 37
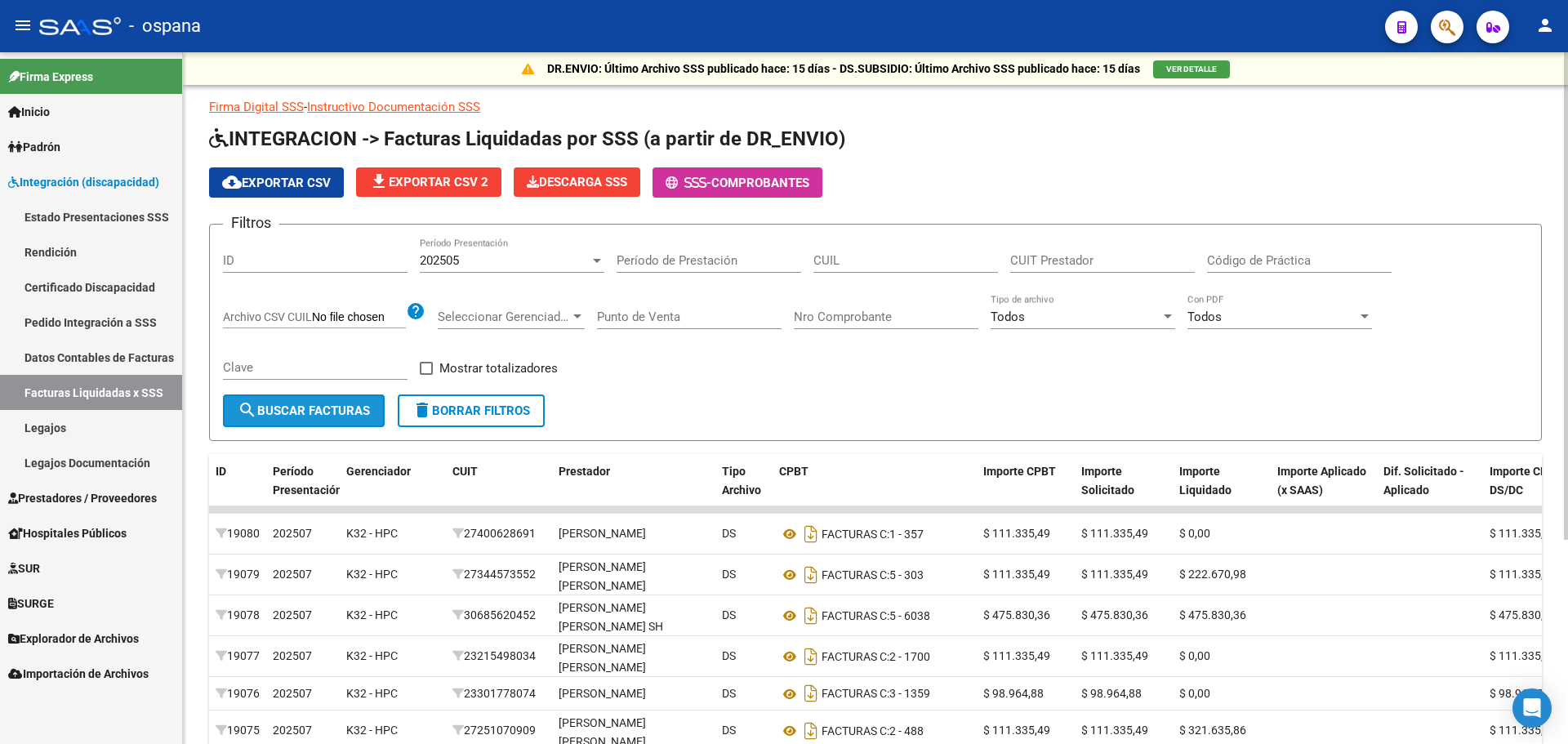
click at [348, 414] on span "search Buscar Facturas" at bounding box center [304, 410] width 133 height 14
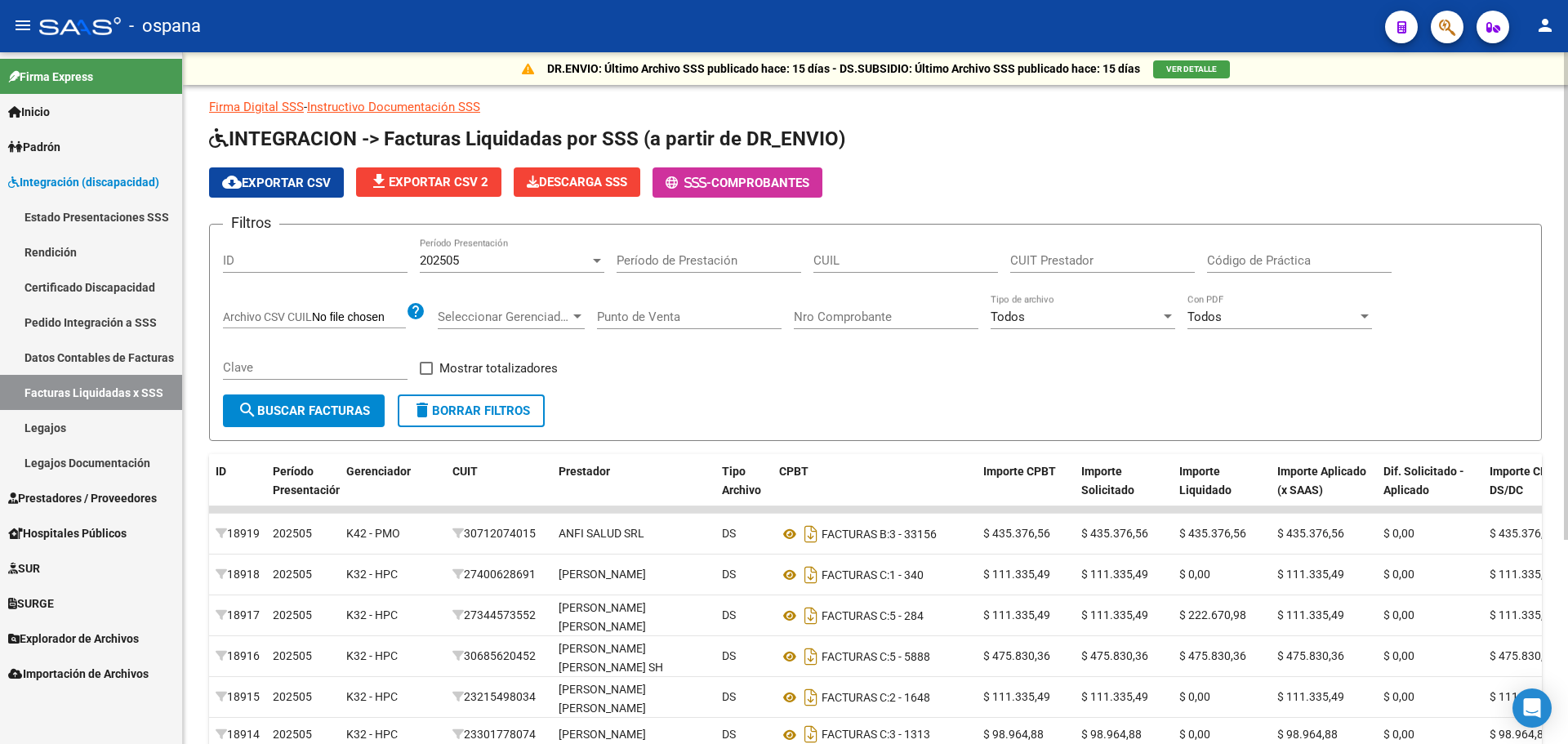
click at [310, 184] on span "cloud_download Exportar CSV" at bounding box center [276, 183] width 109 height 14
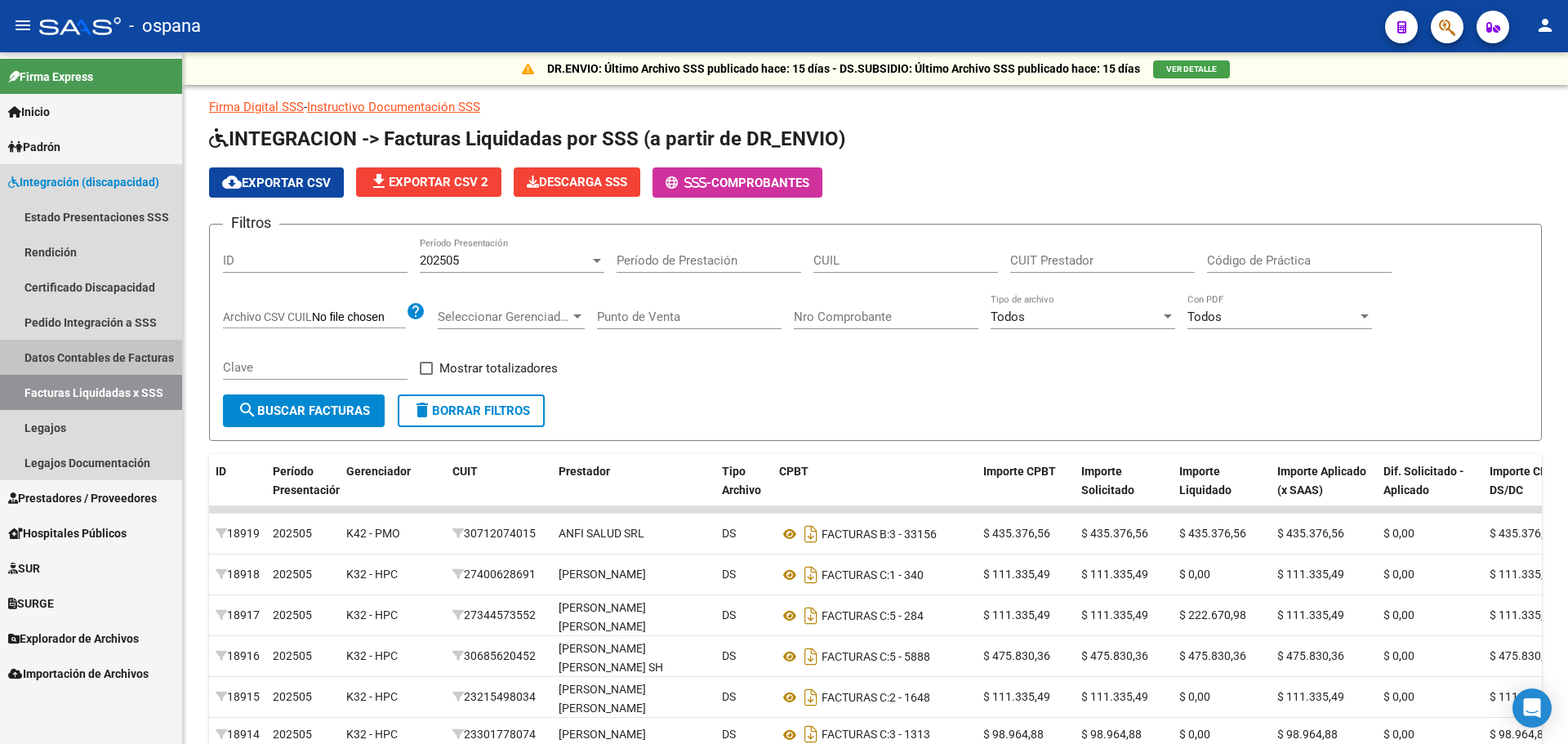
click at [63, 362] on link "Datos Contables de Facturas" at bounding box center [90, 357] width 182 height 36
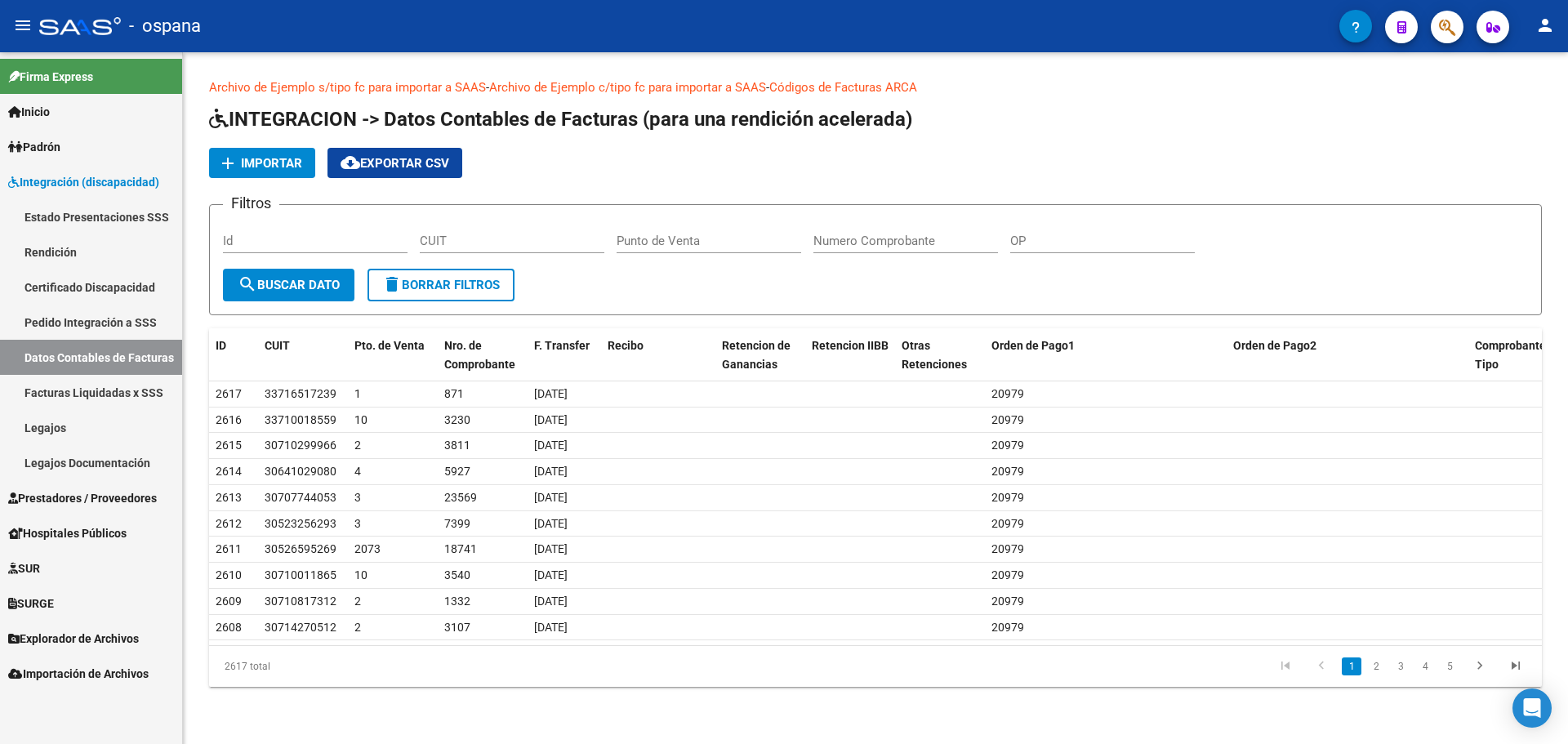
click at [273, 163] on span "Importar" at bounding box center [271, 163] width 62 height 14
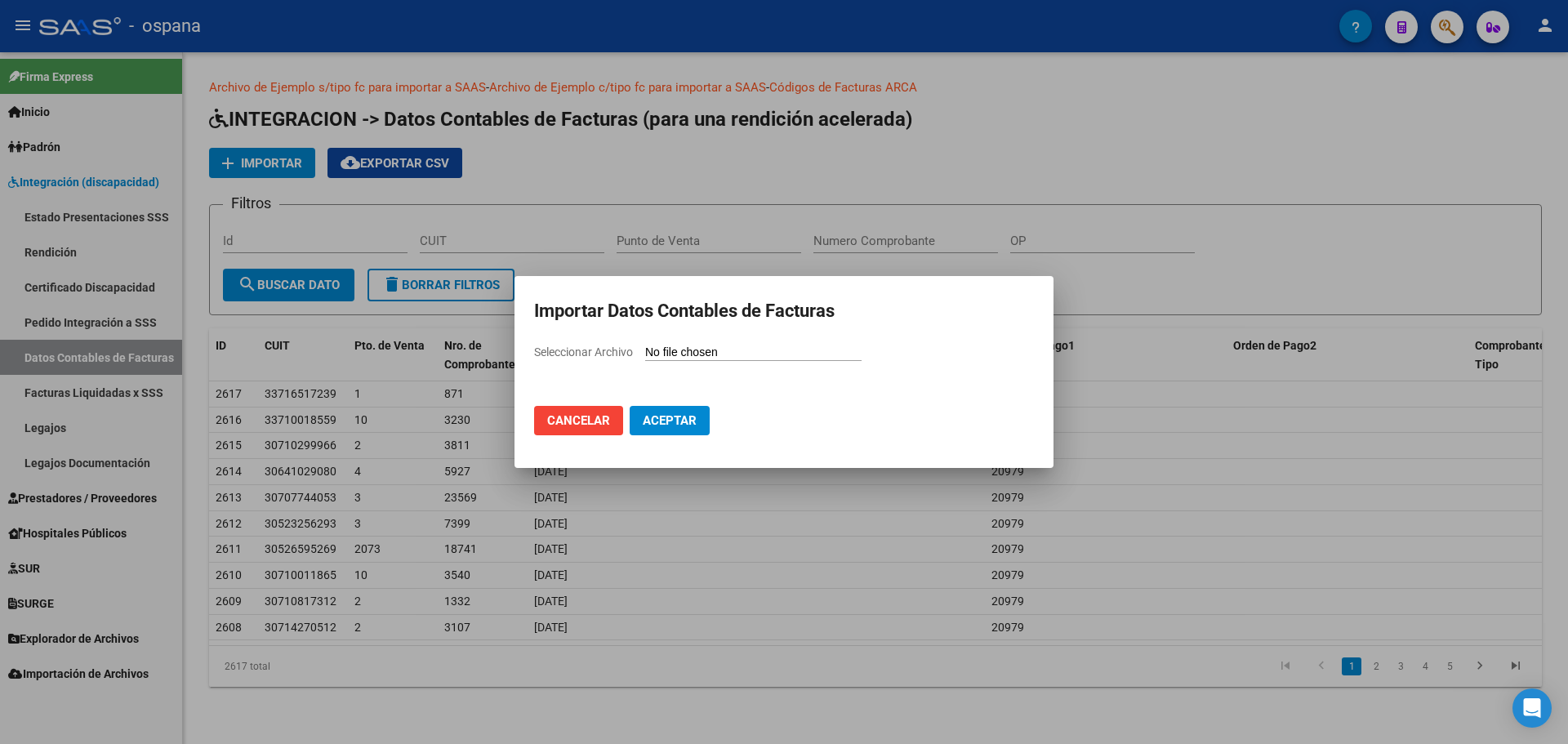
click at [682, 351] on input "Seleccionar Archivo" at bounding box center [753, 353] width 216 height 15
type input "C:\fakepath\FC-LiquidadasSSS (44).csv"
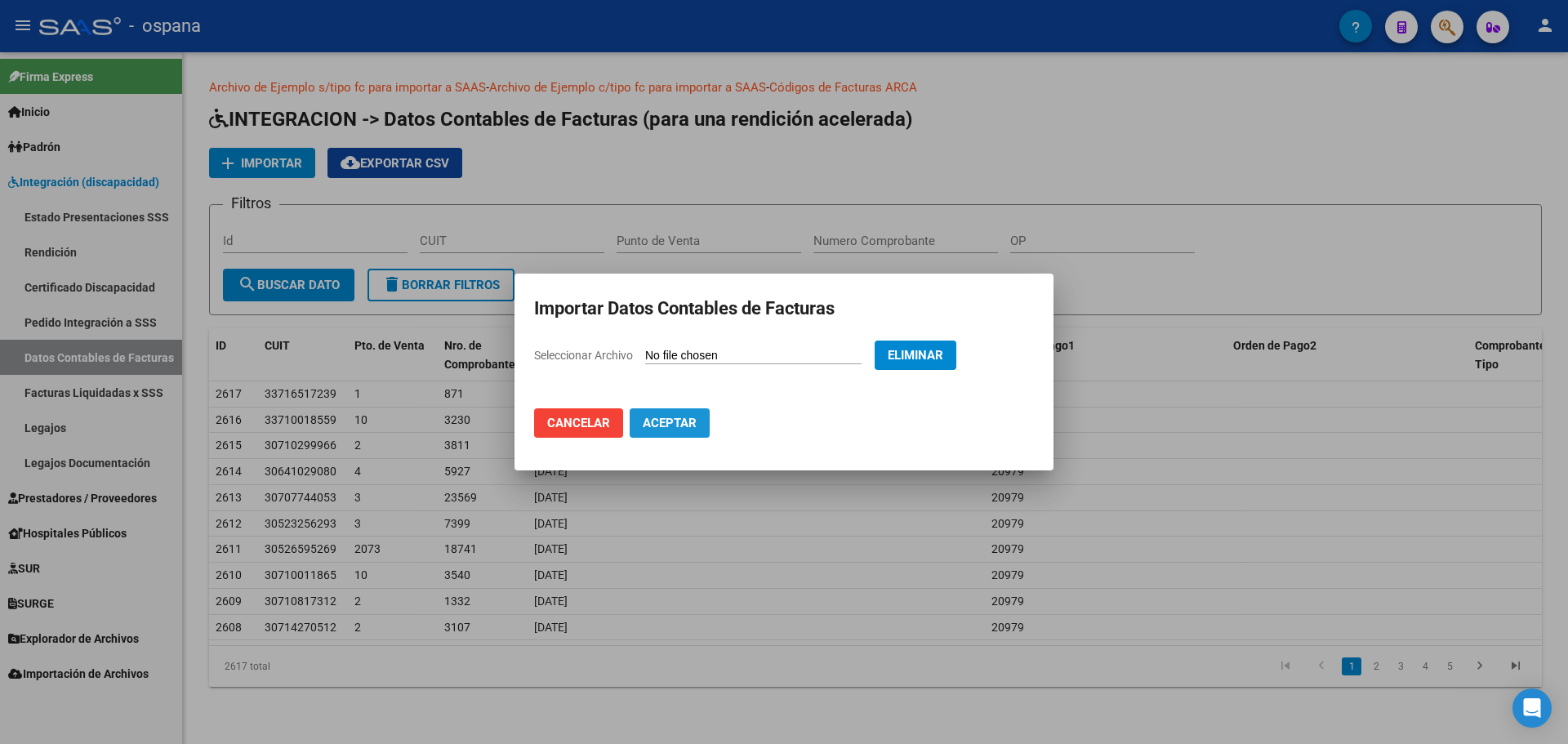
click at [668, 430] on span "Aceptar" at bounding box center [670, 423] width 54 height 14
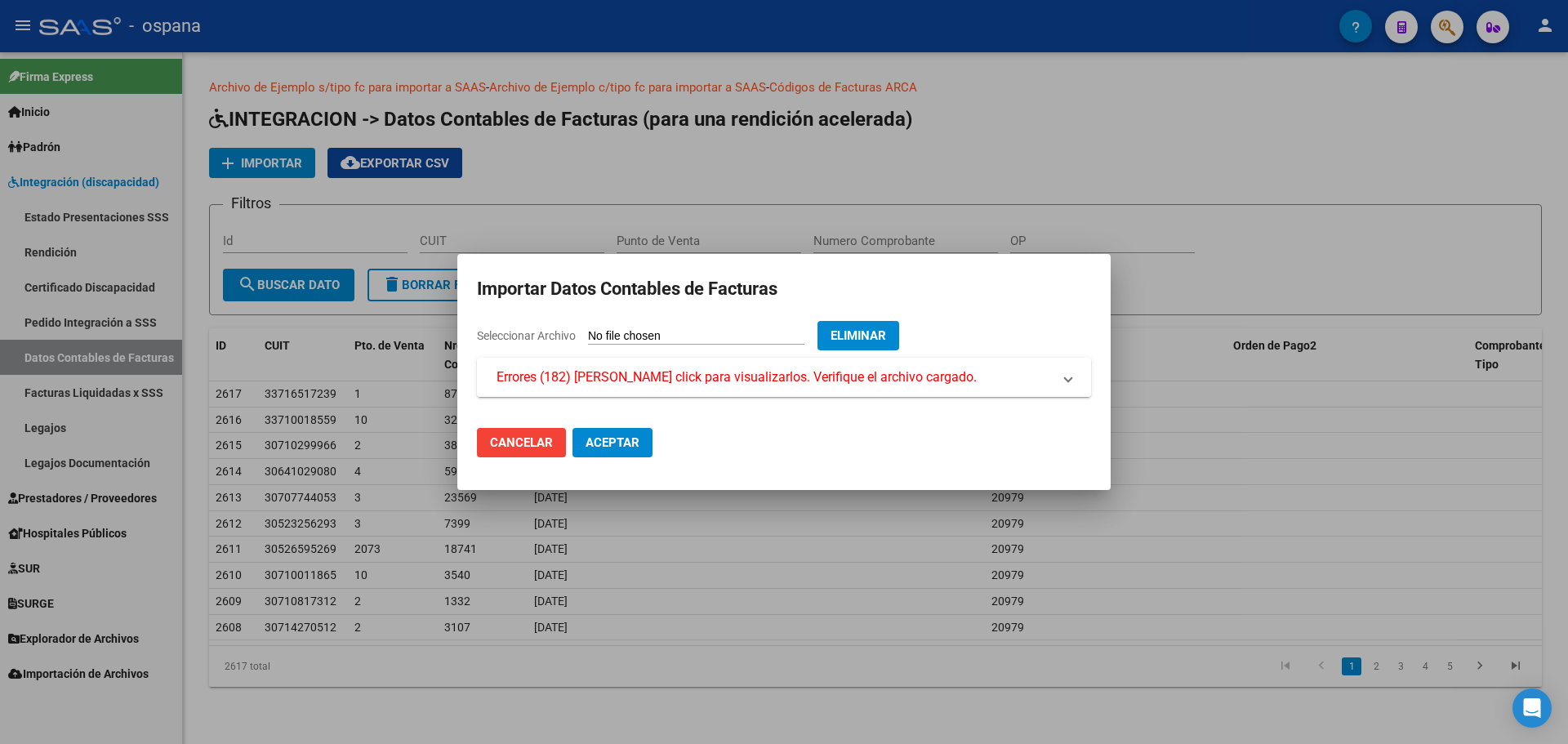
click at [645, 387] on span "Errores (182) [PERSON_NAME] click para visualizarlos. Verifique el archivo carg…" at bounding box center [736, 377] width 480 height 19
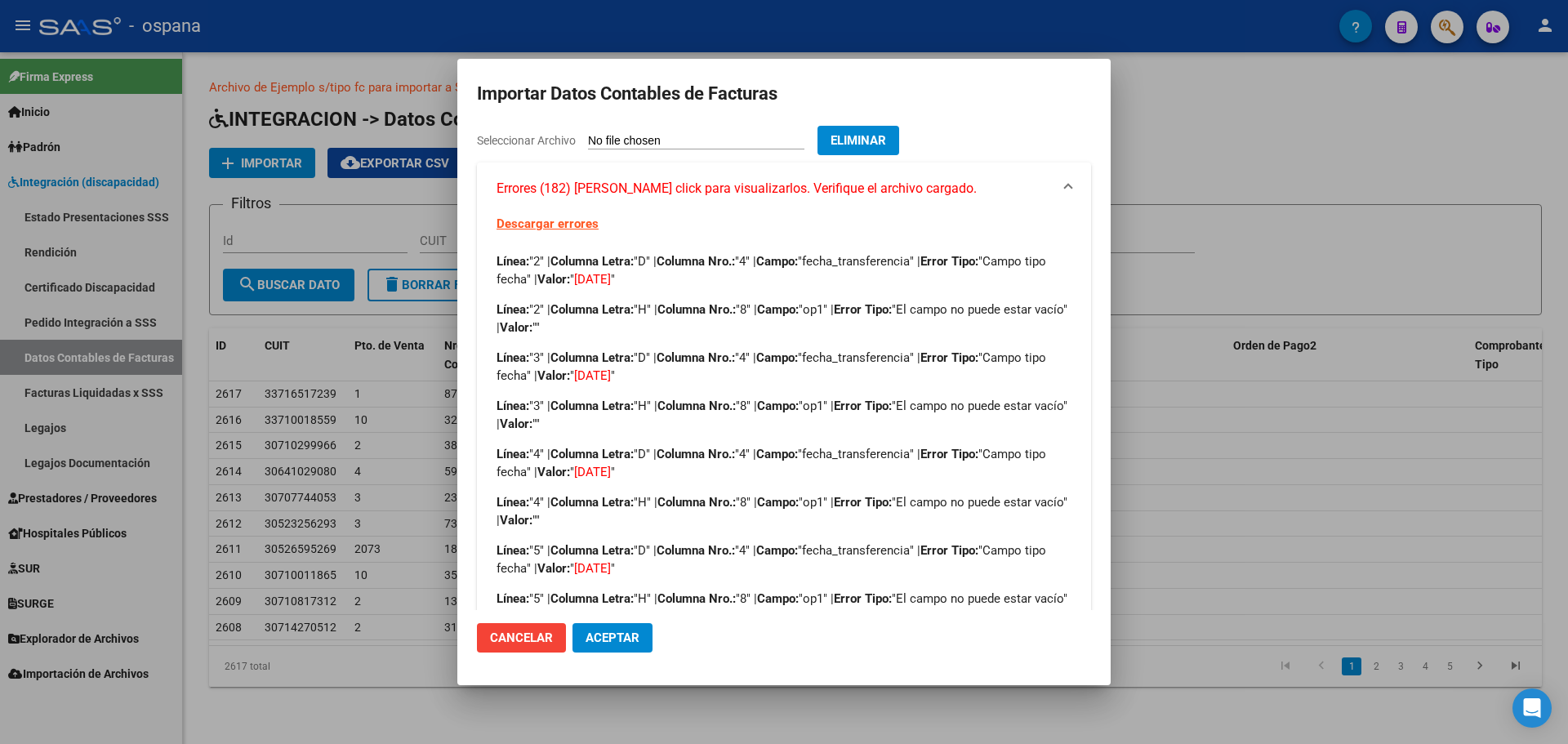
click at [1155, 150] on div at bounding box center [784, 372] width 1568 height 744
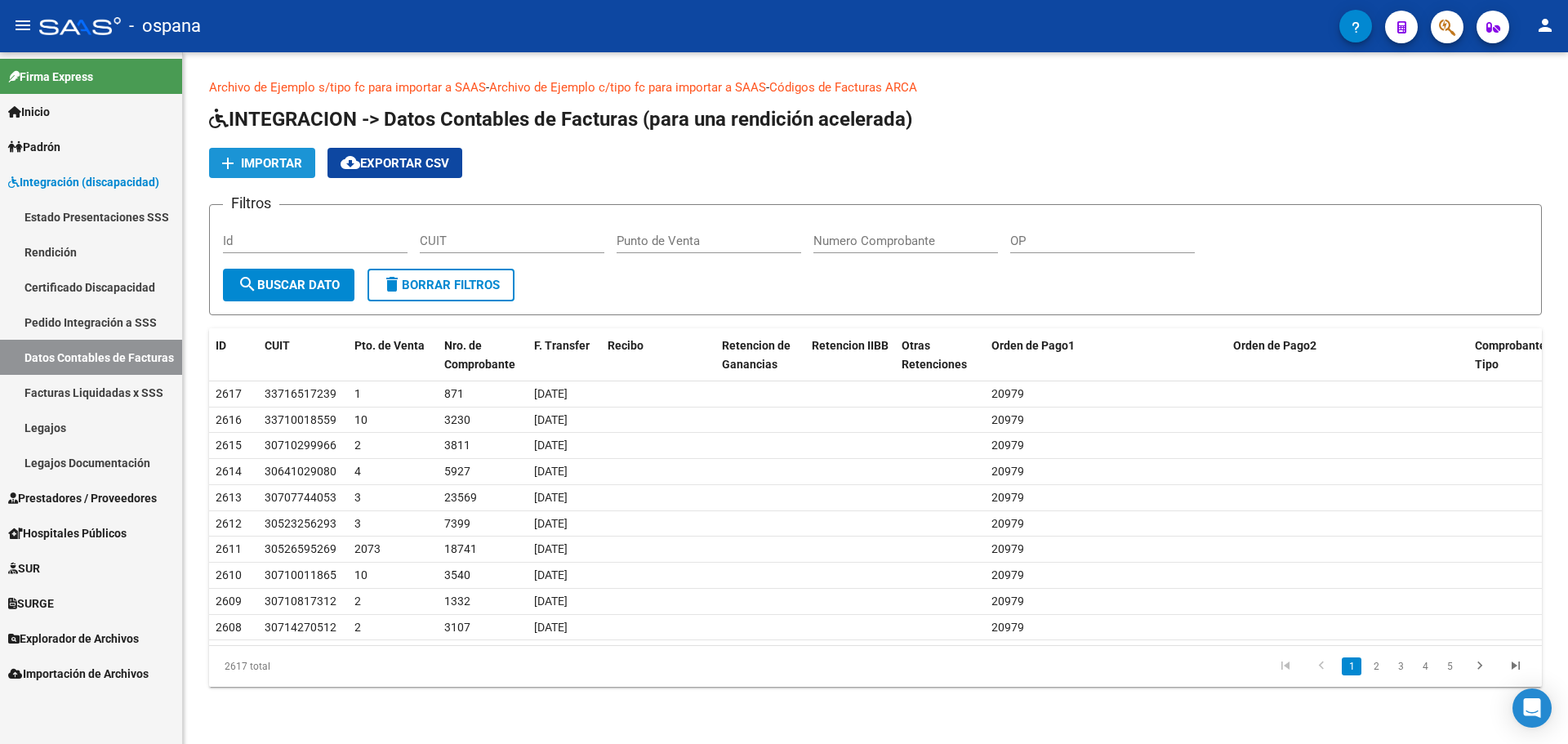
click at [277, 166] on span "Importar" at bounding box center [271, 163] width 62 height 14
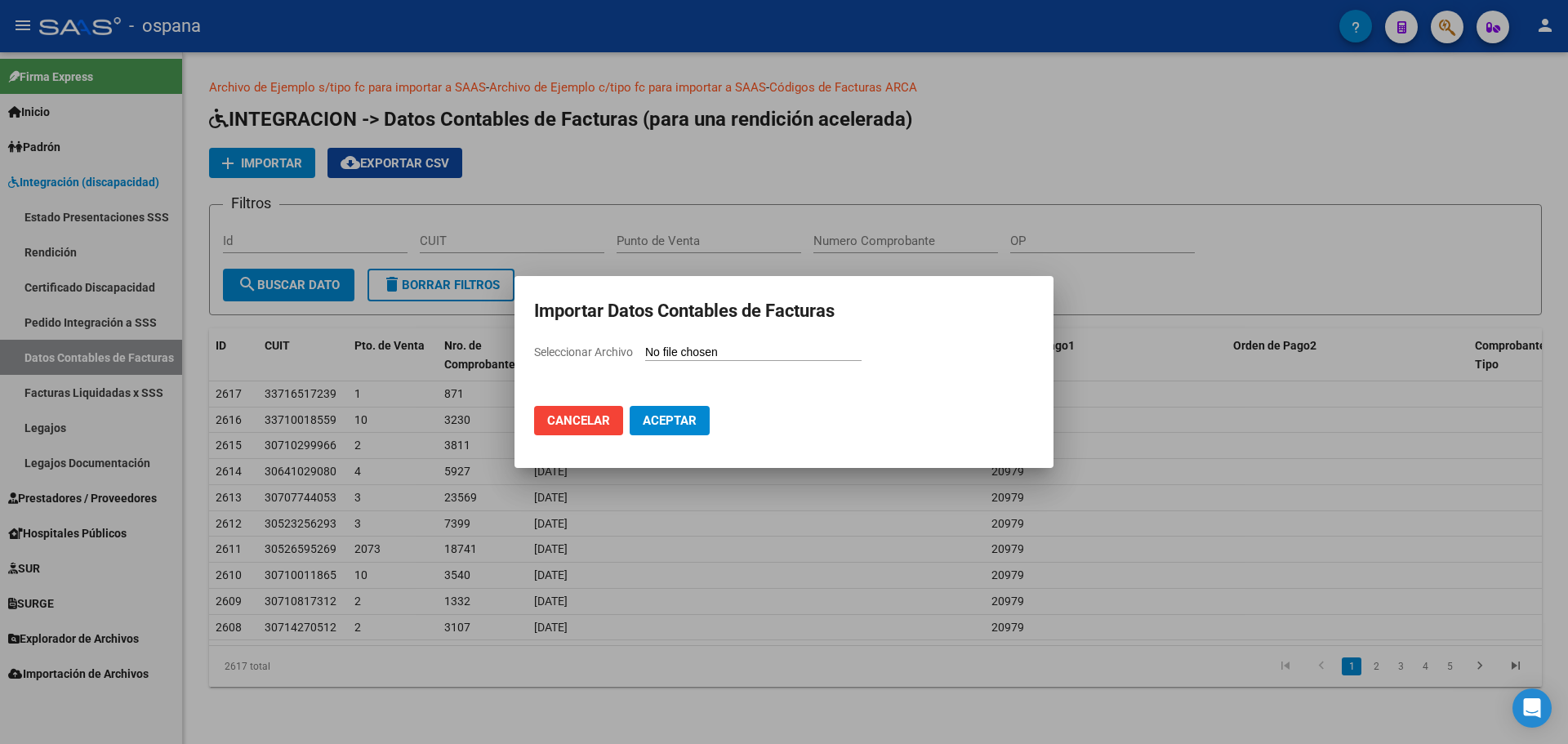
click at [695, 353] on input "Seleccionar Archivo" at bounding box center [753, 353] width 216 height 15
type input "C:\fakepath\FC-LiquidadasSSS (44).csv"
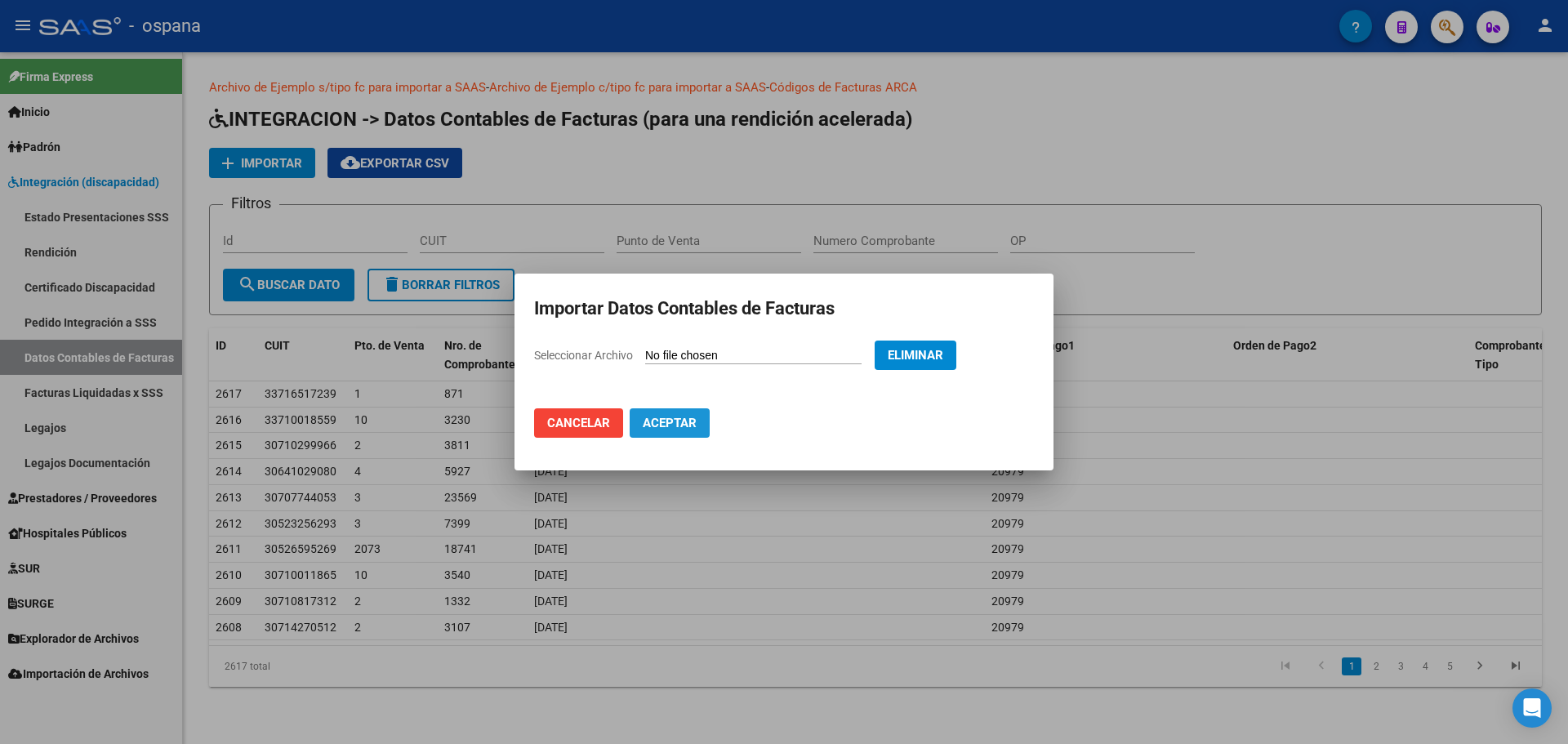
click at [678, 421] on span "Aceptar" at bounding box center [670, 423] width 54 height 14
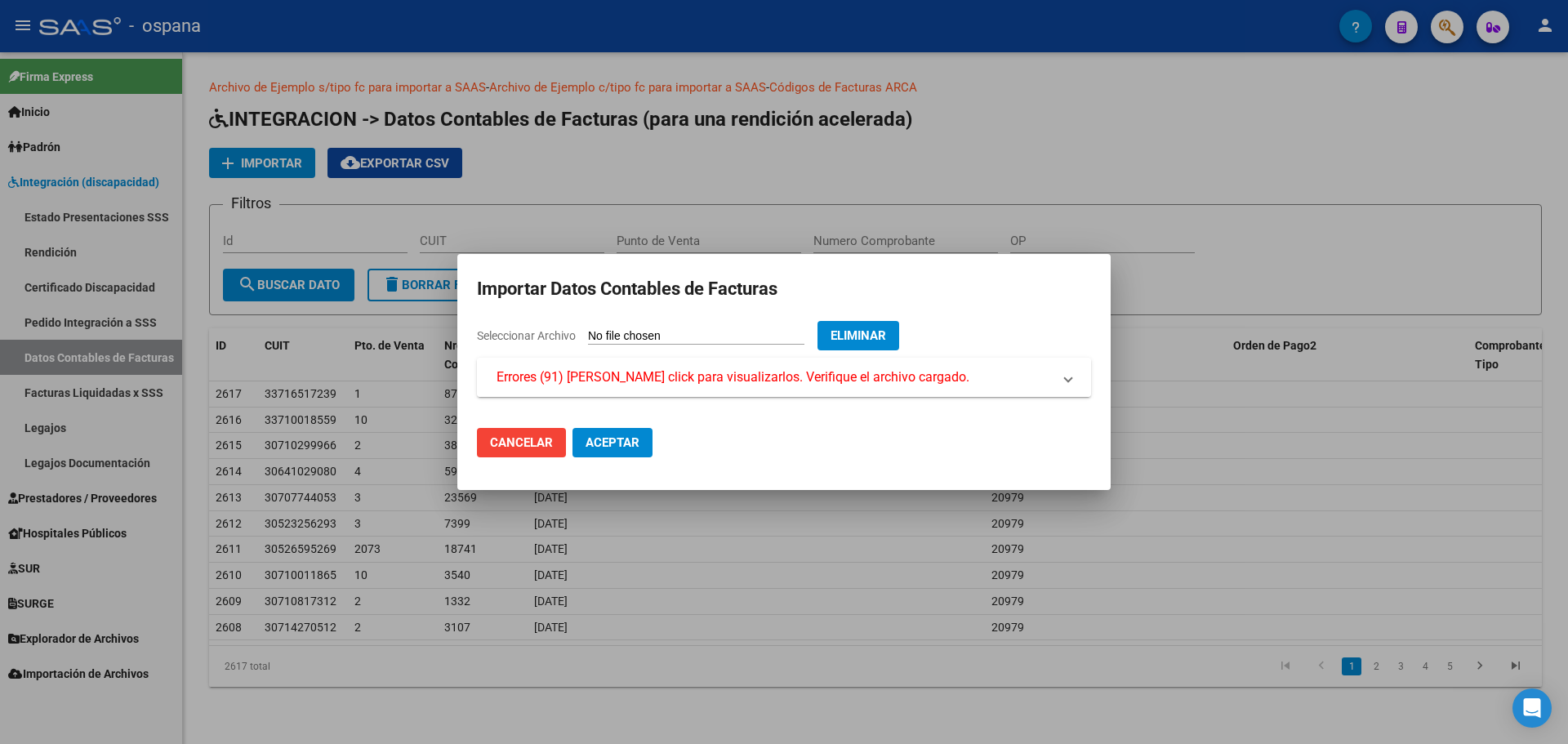
click at [667, 375] on span "Errores (91) [PERSON_NAME] click para visualizarlos. Verifique el archivo carga…" at bounding box center [733, 377] width 473 height 19
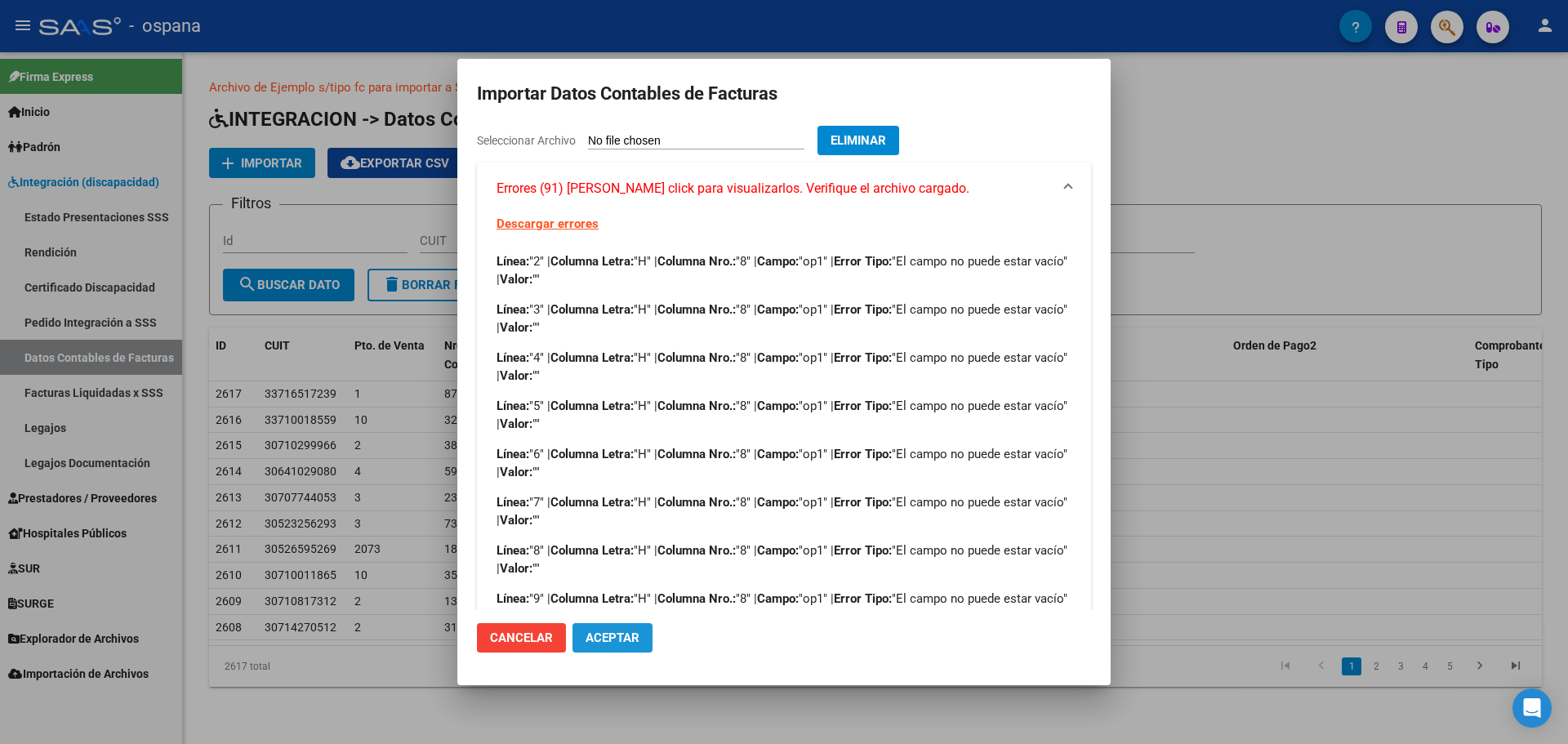
click at [593, 635] on span "Aceptar" at bounding box center [613, 637] width 54 height 14
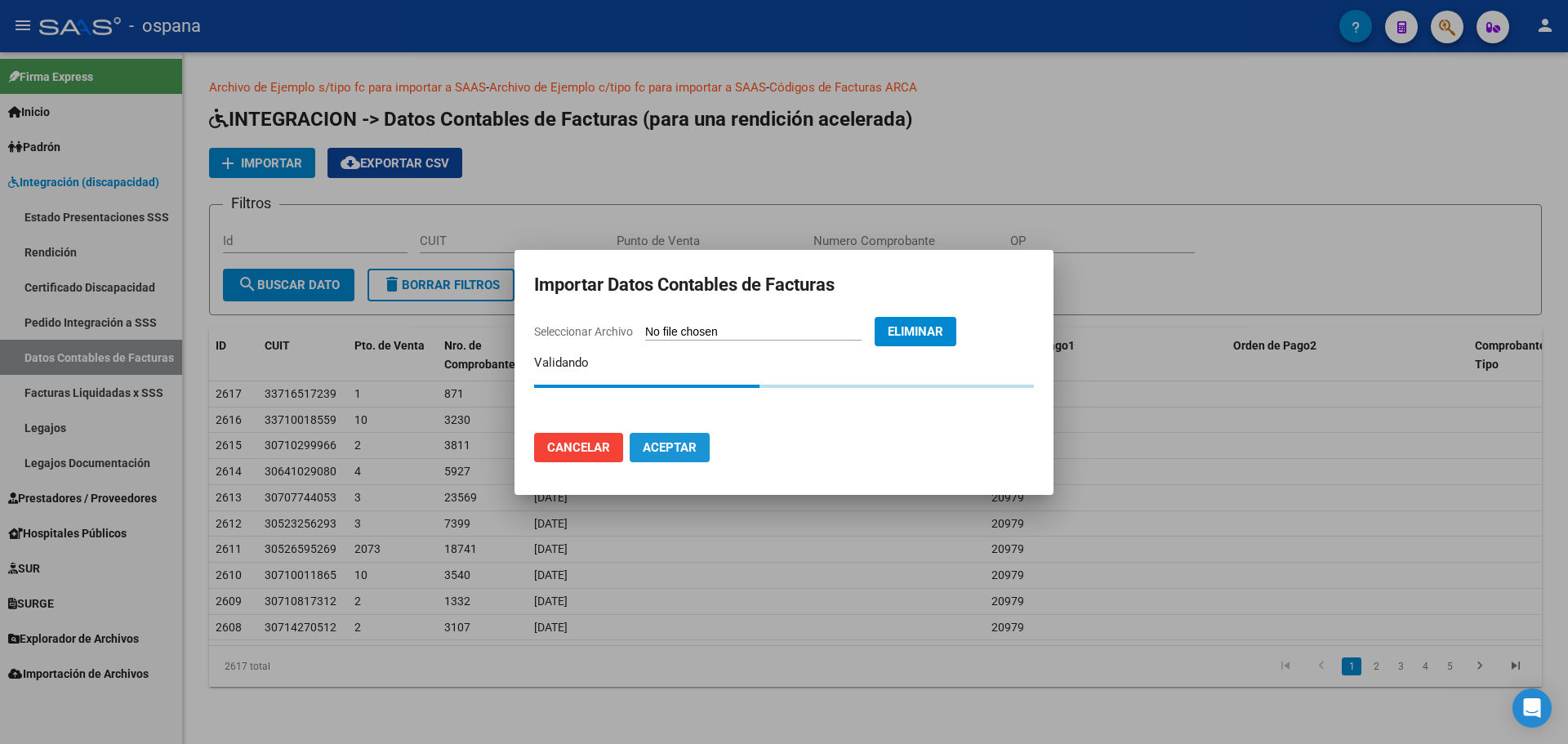
click at [672, 451] on span "Aceptar" at bounding box center [670, 448] width 54 height 14
click at [580, 457] on button "Cancelar" at bounding box center [578, 448] width 89 height 30
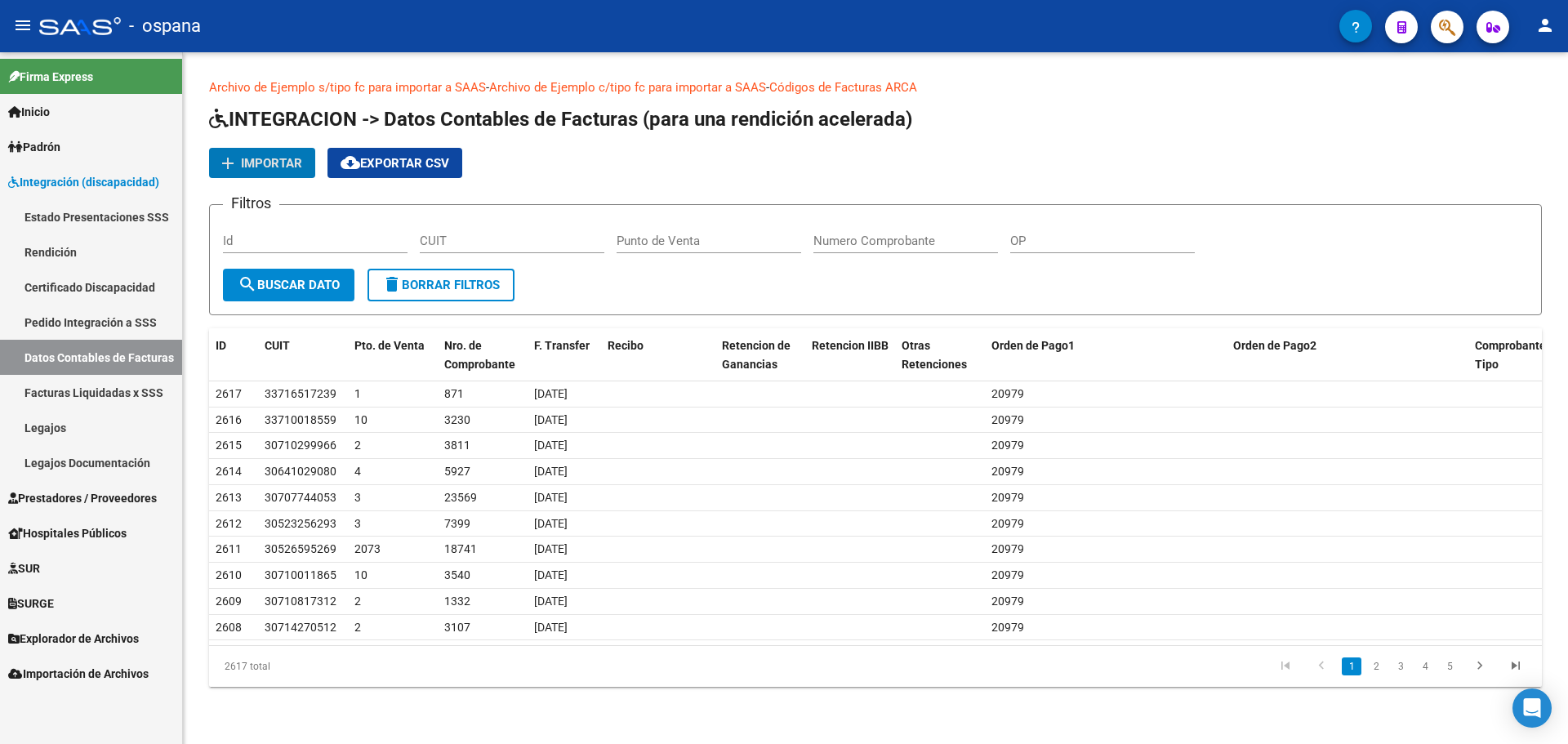
click at [64, 357] on link "Datos Contables de Facturas" at bounding box center [90, 357] width 182 height 36
click at [276, 168] on span "Importar" at bounding box center [271, 163] width 62 height 14
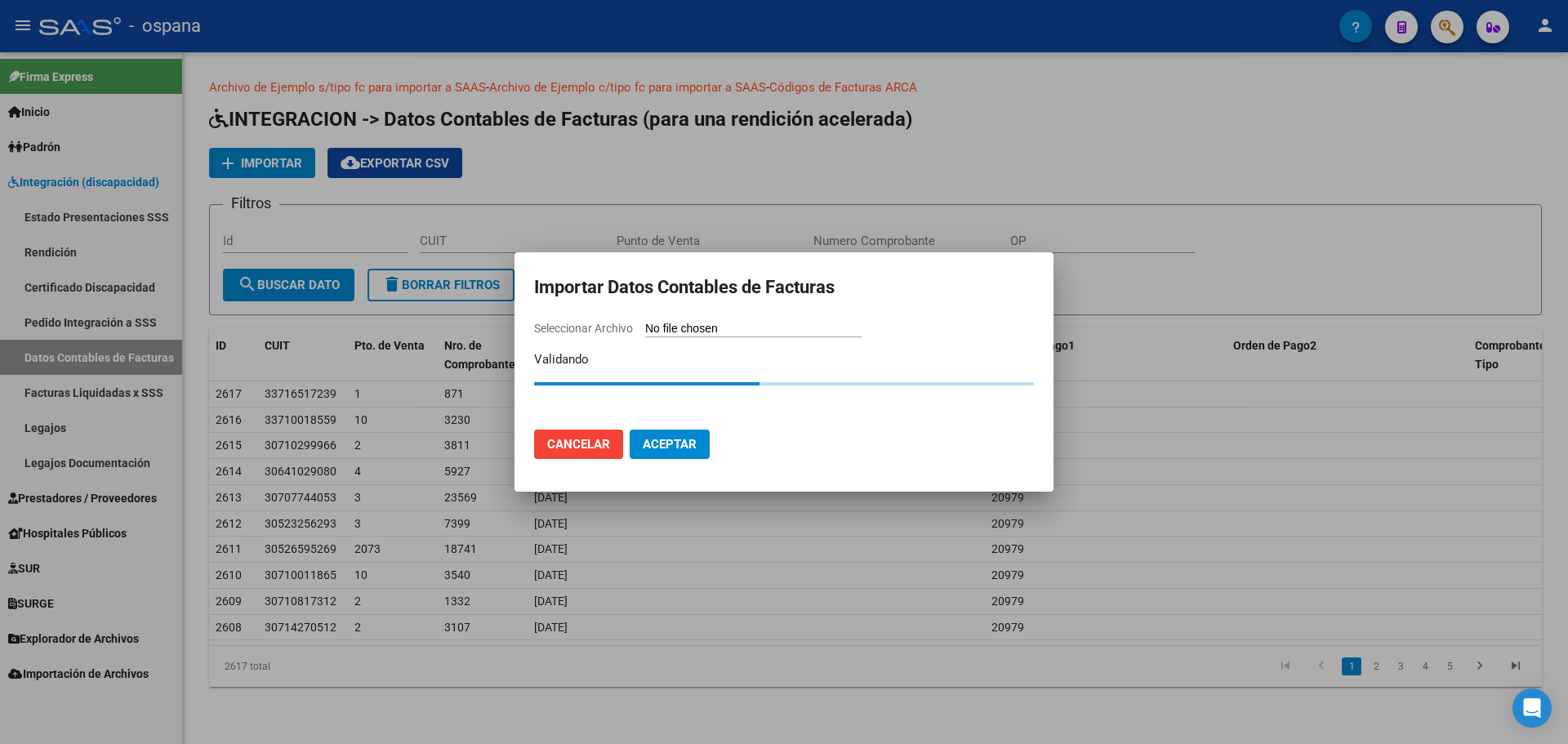
click at [712, 318] on mat-dialog-container "Importar Datos Contables de Facturas Seleccionar Archivo Validando Cancelar Ace…" at bounding box center [784, 372] width 539 height 240
click at [709, 326] on input "Seleccionar Archivo" at bounding box center [753, 329] width 216 height 15
type input "C:\fakepath\FC-LiquidadasSSS (44).csv"
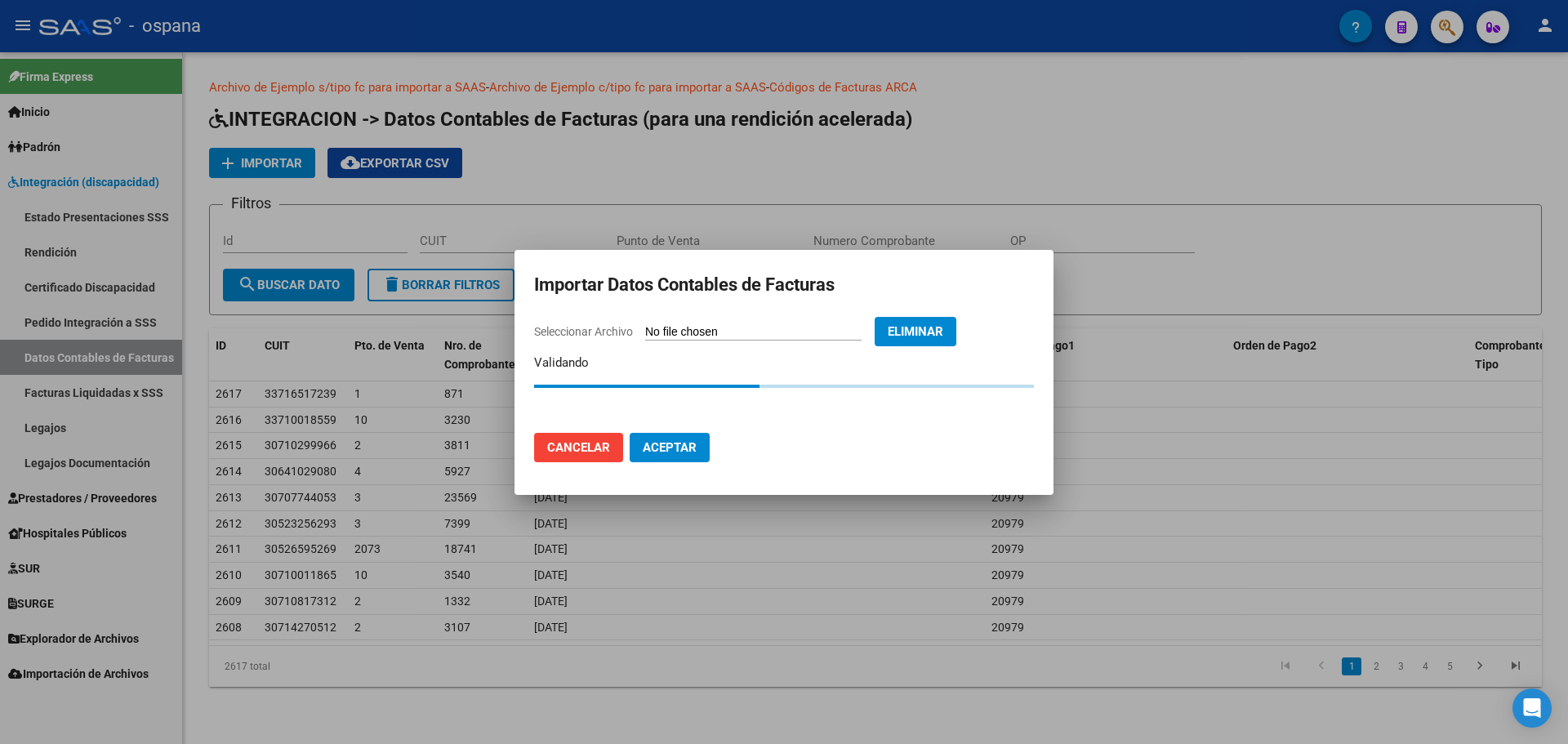
click at [700, 613] on div at bounding box center [784, 372] width 1568 height 744
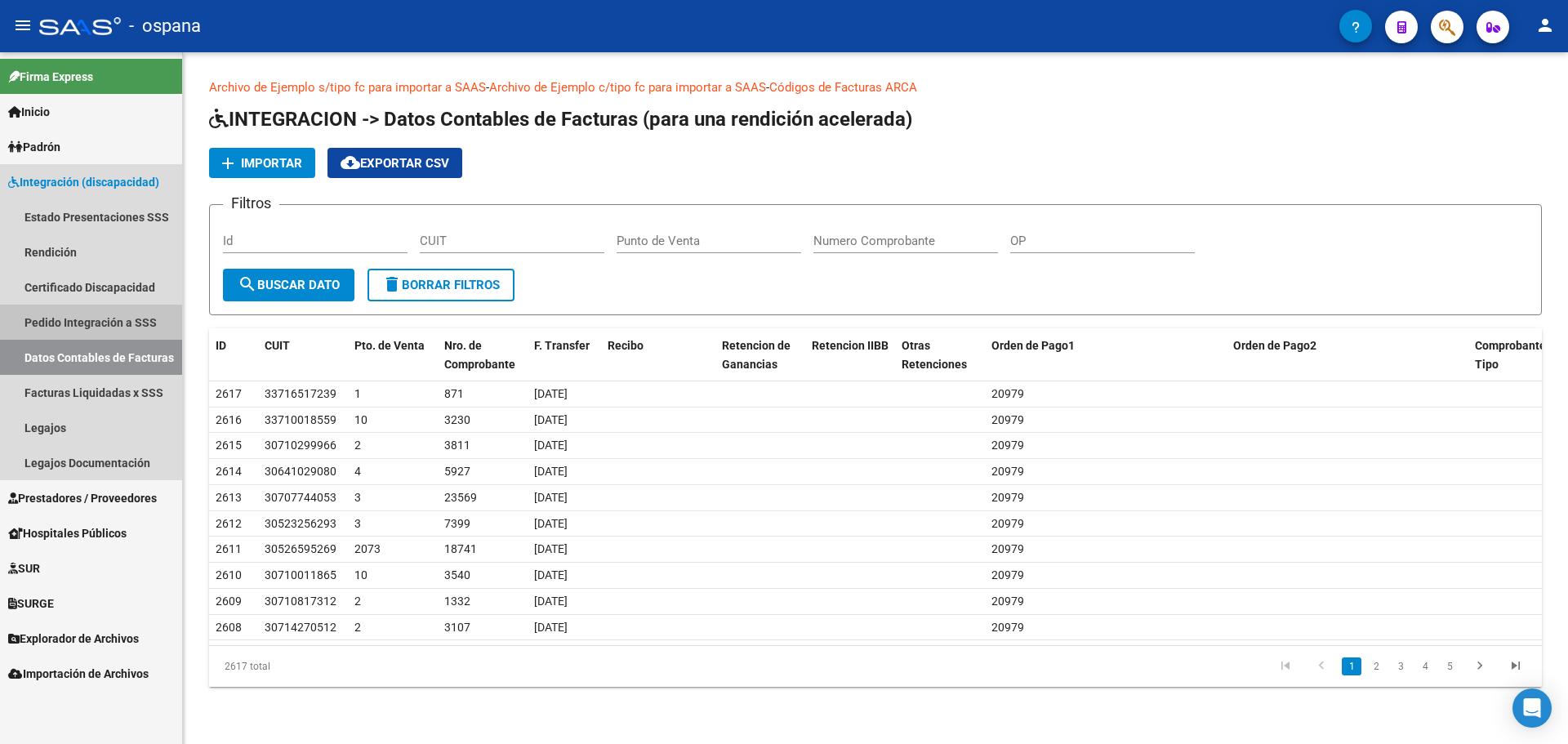
click at [111, 317] on link "Pedido Integración a SSS" at bounding box center [90, 322] width 182 height 36
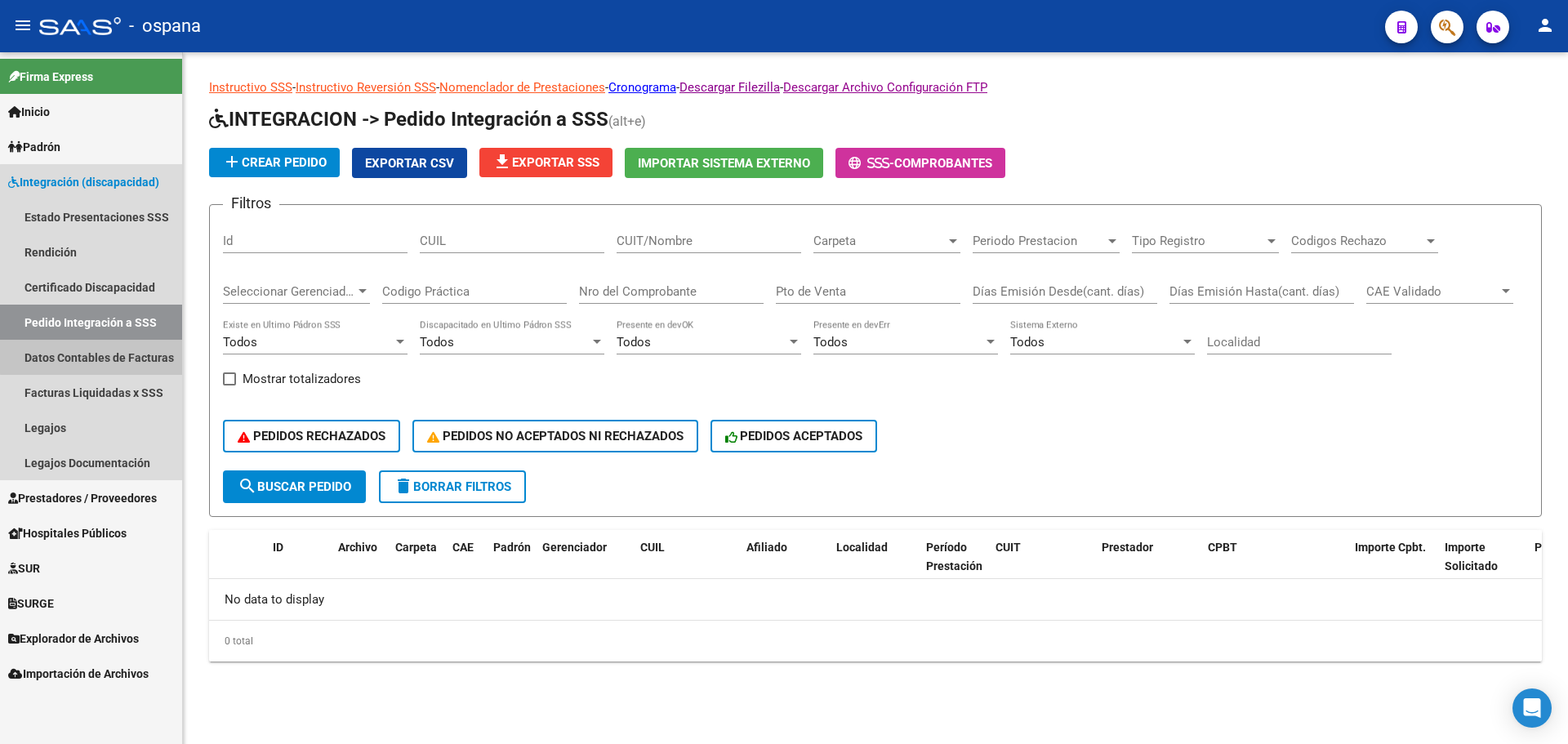
click at [102, 356] on link "Datos Contables de Facturas" at bounding box center [90, 357] width 182 height 36
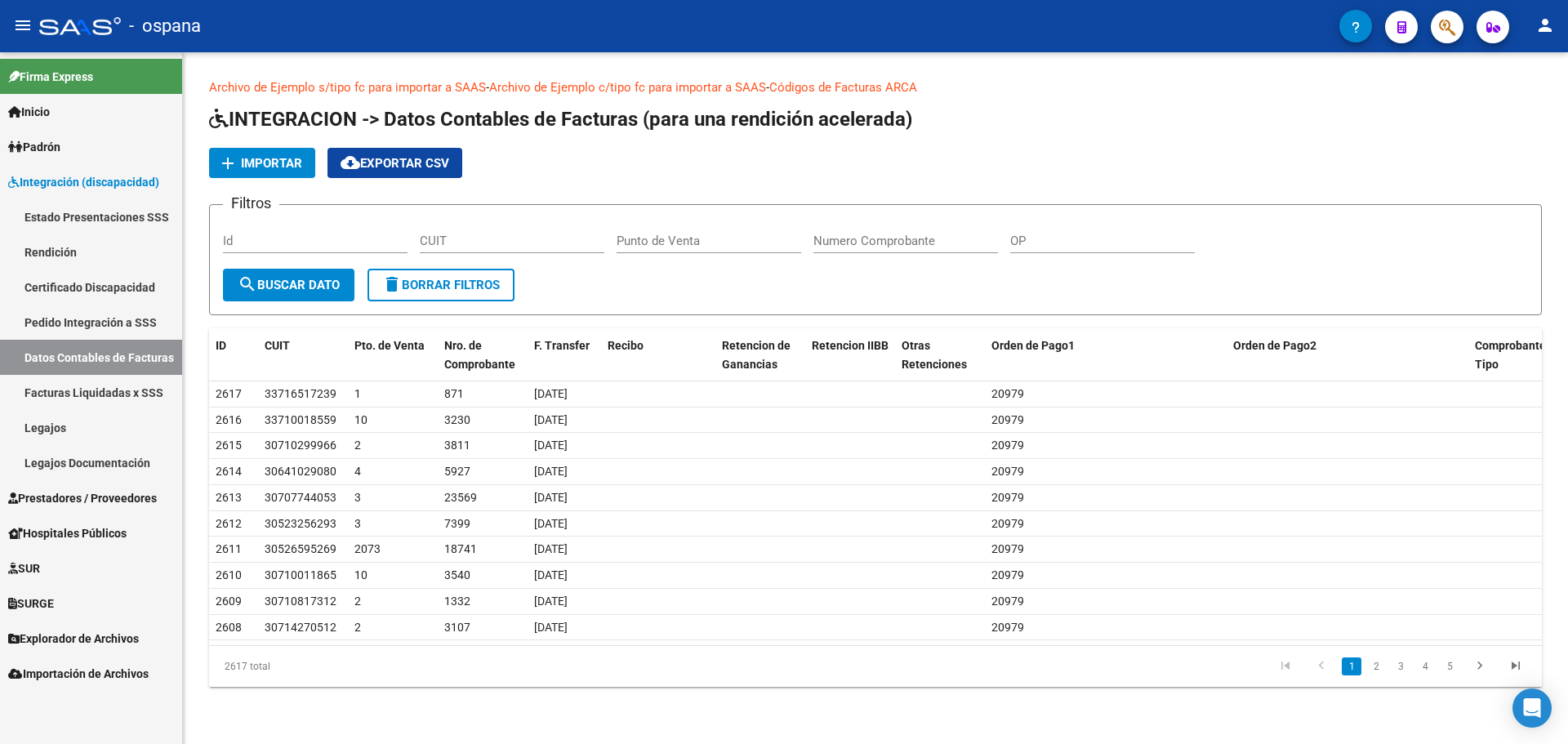
click at [285, 164] on span "Importar" at bounding box center [271, 163] width 62 height 14
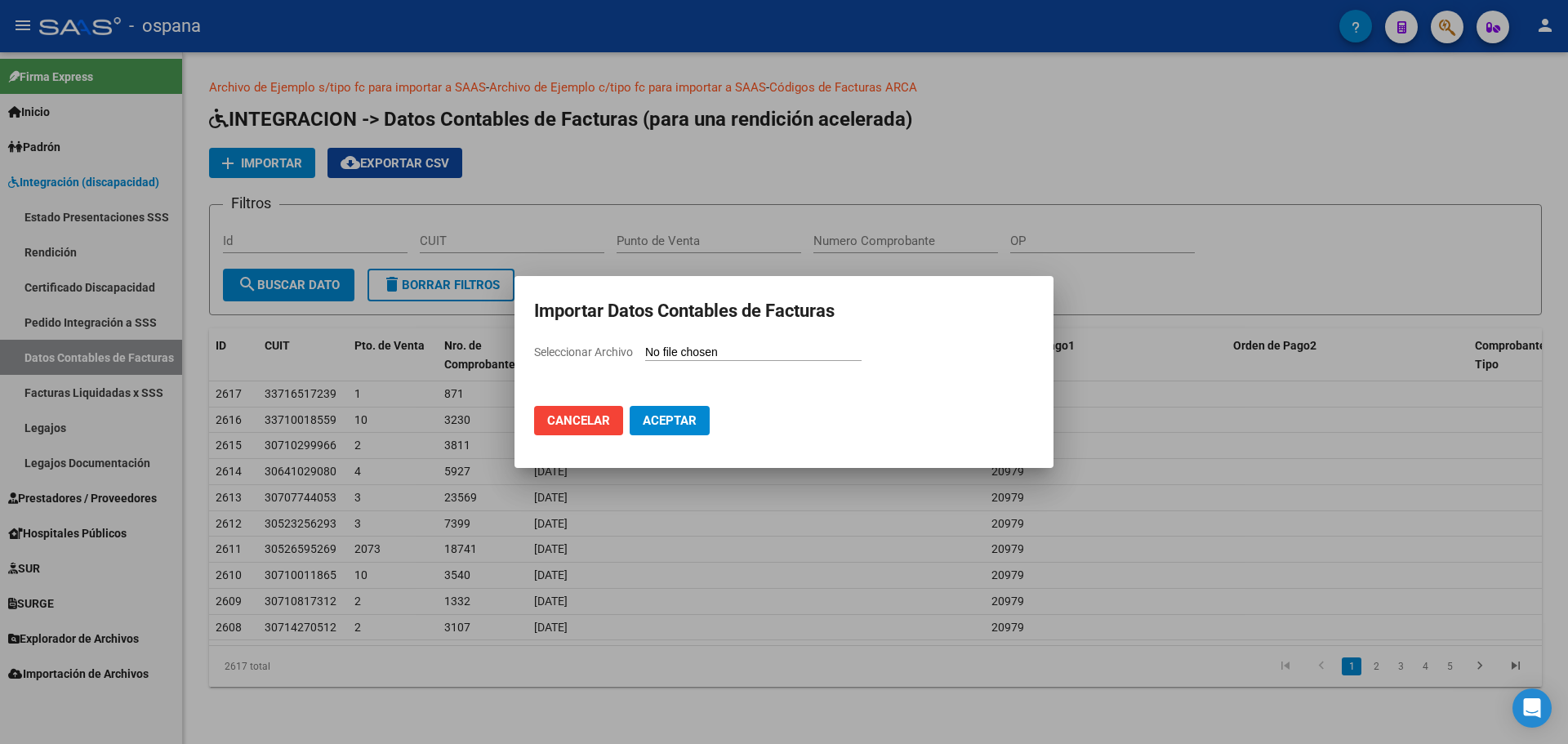
click at [728, 354] on input "Seleccionar Archivo" at bounding box center [753, 353] width 216 height 15
type input "C:\fakepath\FC-LiquidadasSSS (44).csv"
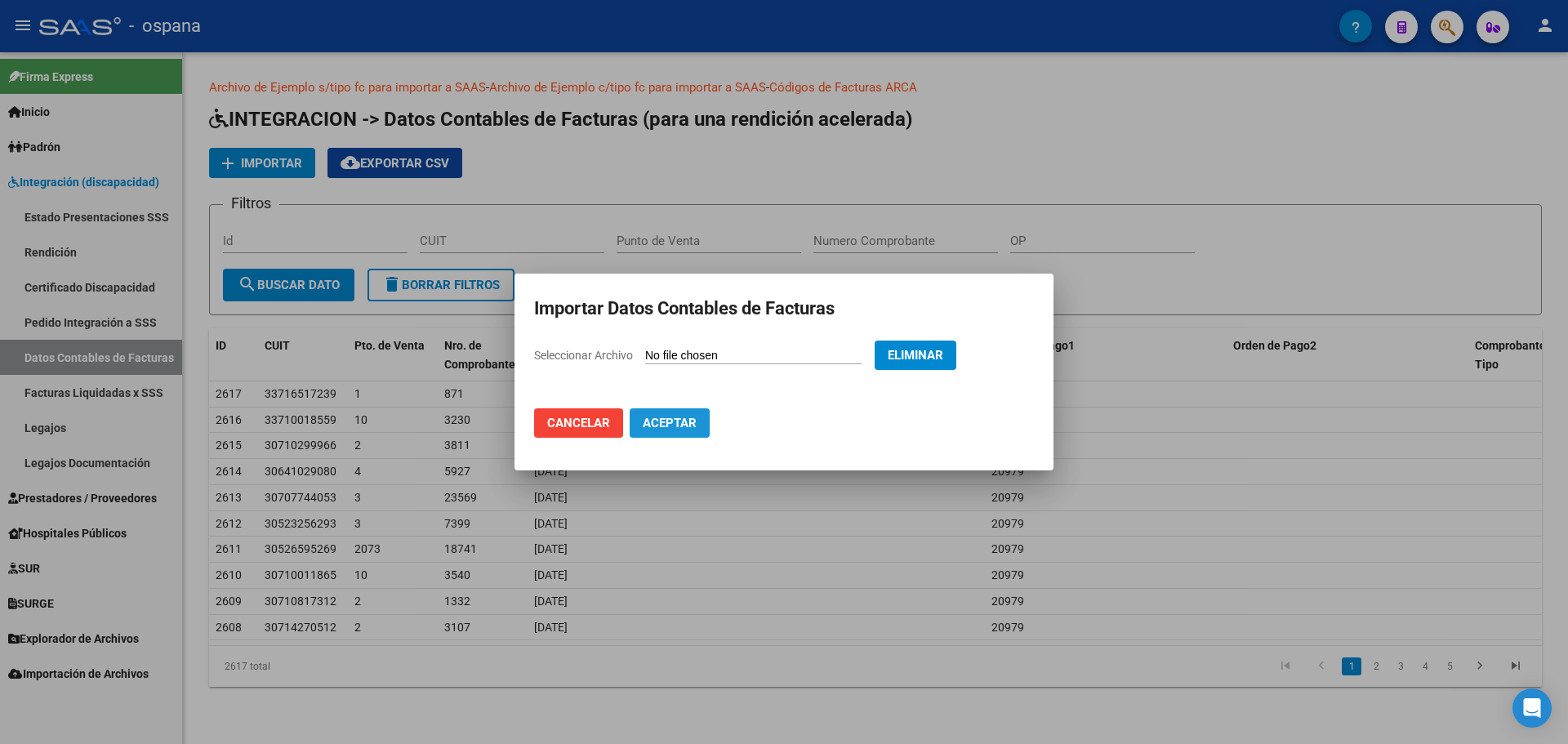
click at [667, 430] on span "Aceptar" at bounding box center [670, 423] width 54 height 14
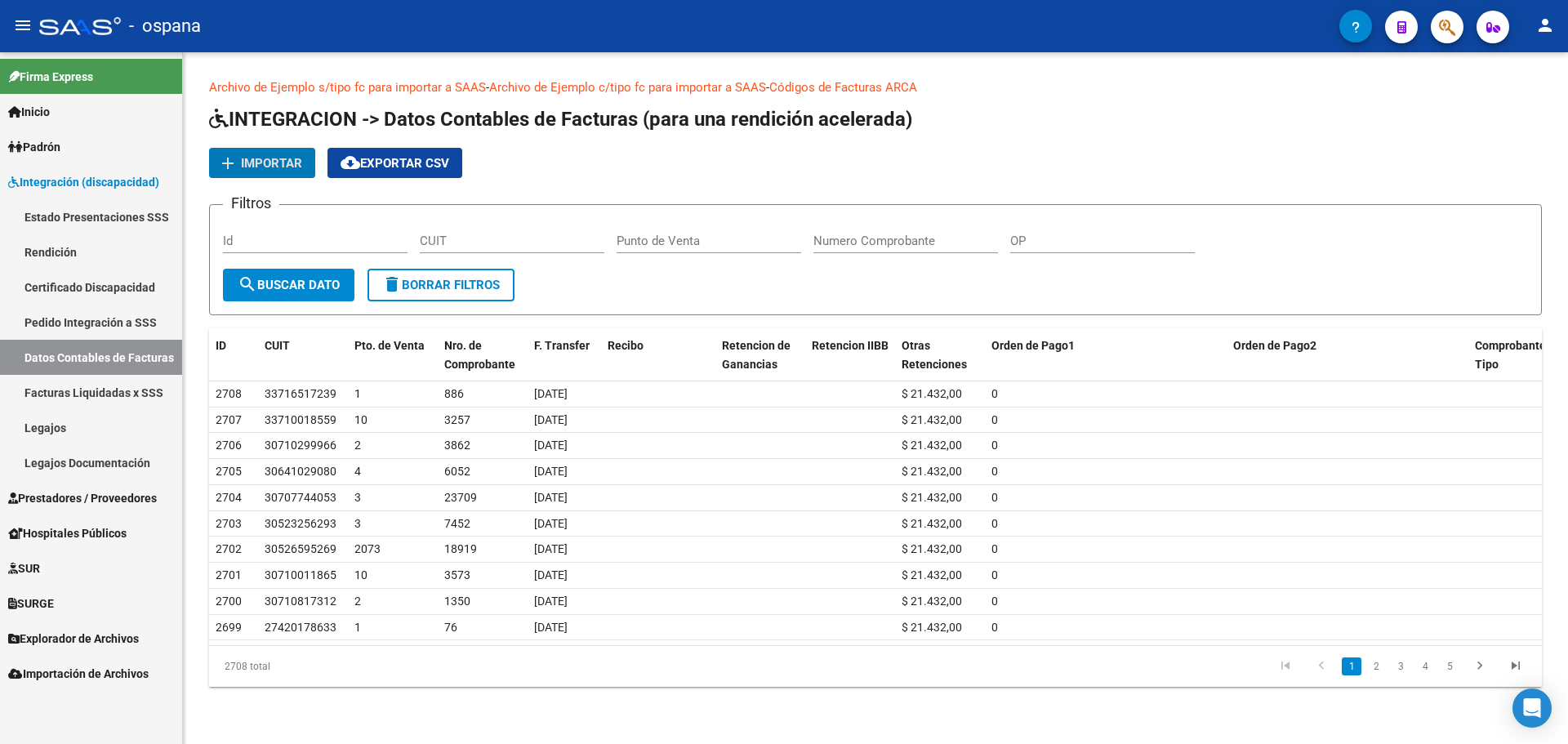
click at [68, 250] on link "Rendición" at bounding box center [90, 252] width 182 height 36
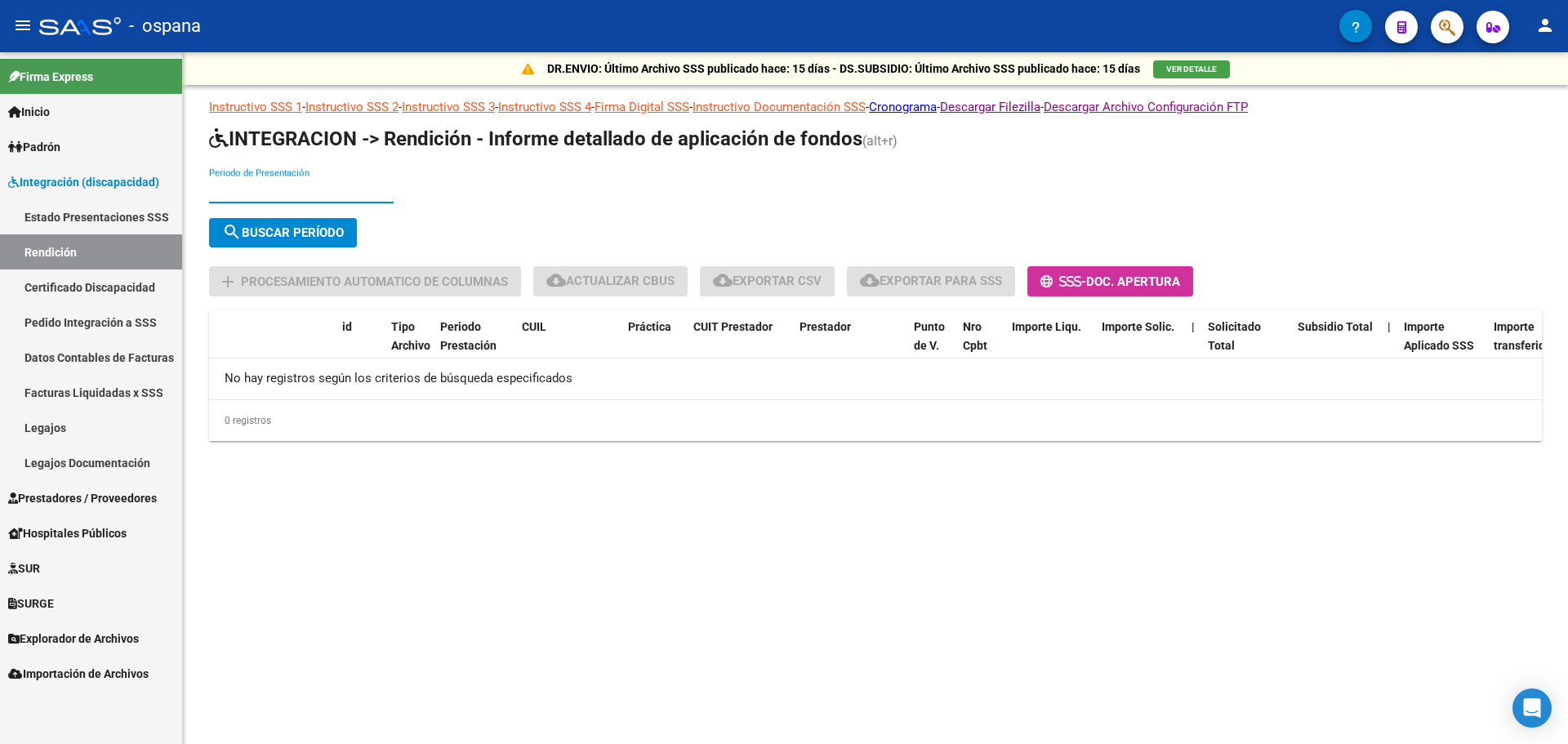
click at [259, 192] on input "Periodo de Presentación" at bounding box center [301, 190] width 185 height 14
type input "202505"
click at [272, 229] on span "search Buscar Período" at bounding box center [283, 232] width 121 height 14
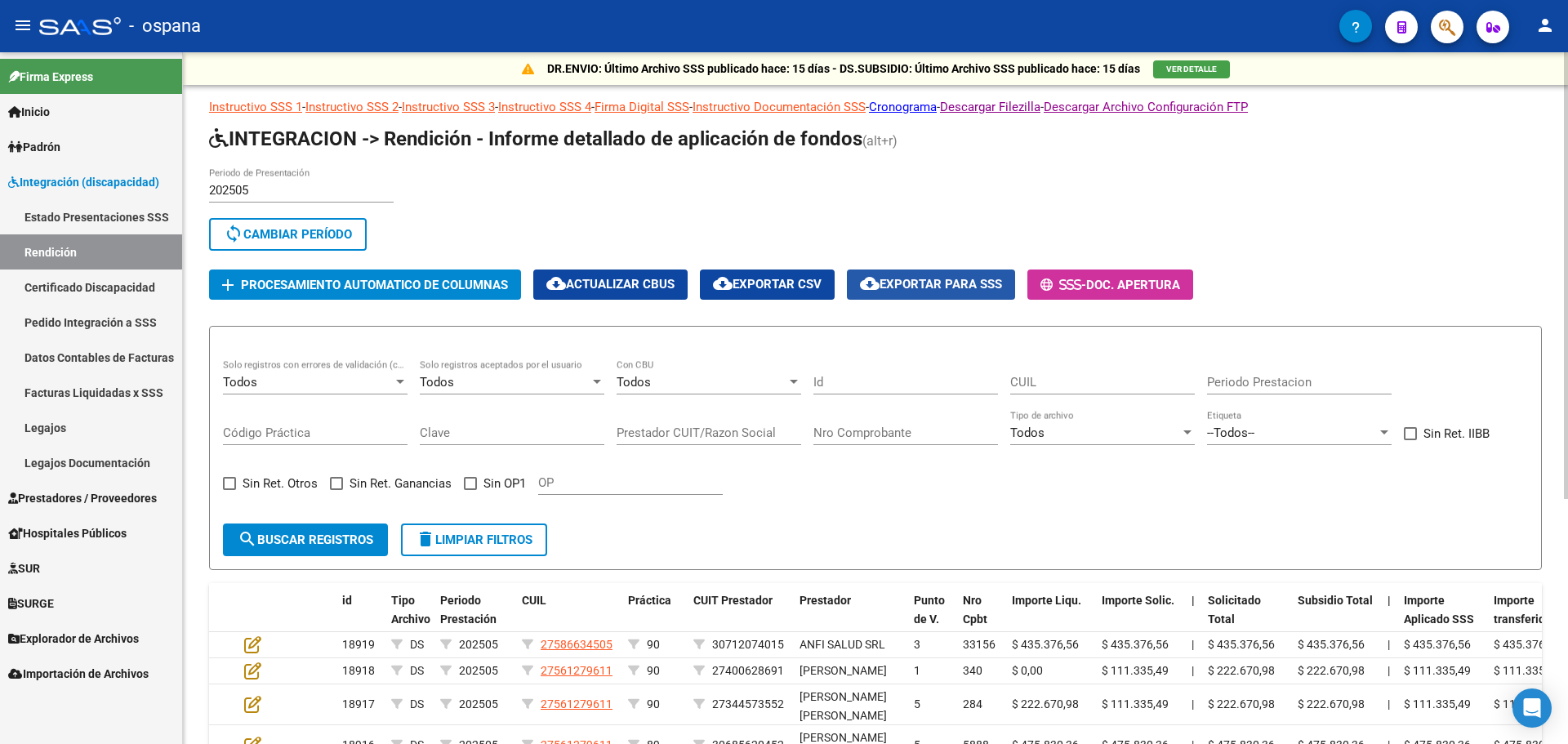
click at [977, 282] on span "cloud_download Exportar para SSS" at bounding box center [931, 284] width 142 height 14
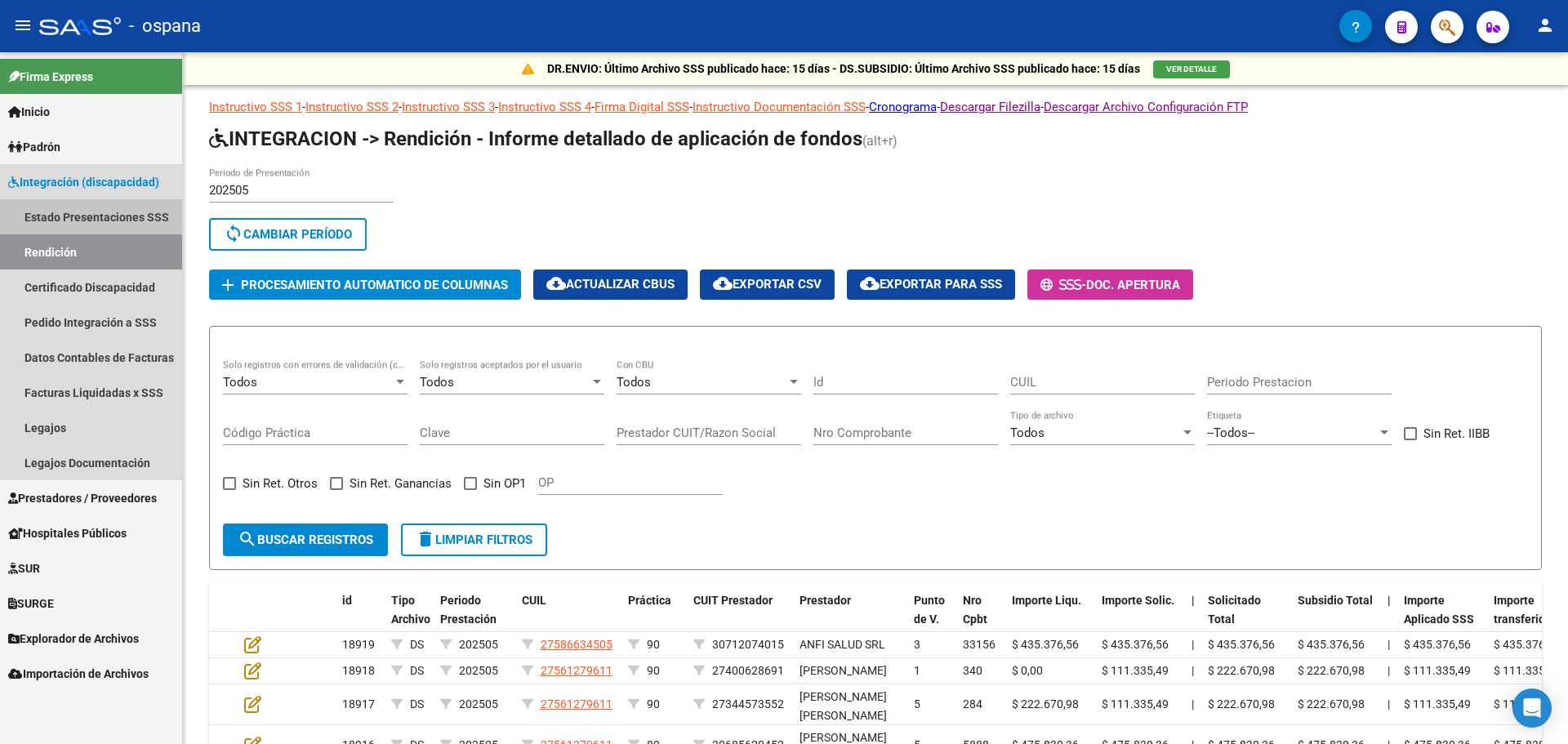
click at [78, 216] on link "Estado Presentaciones SSS" at bounding box center [90, 217] width 182 height 36
